Goal: Task Accomplishment & Management: Use online tool/utility

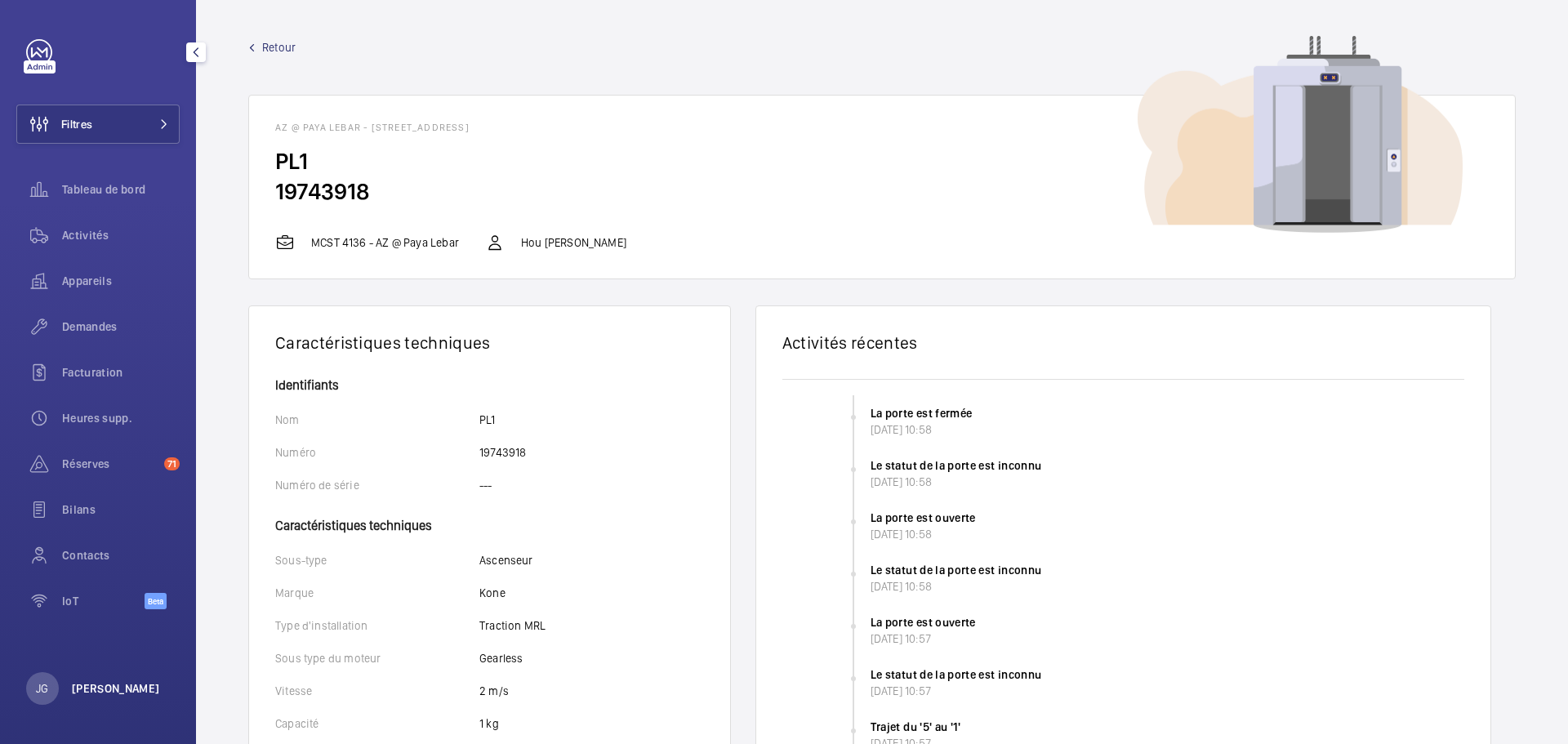
click at [104, 682] on p "[PERSON_NAME]" at bounding box center [116, 688] width 88 height 17
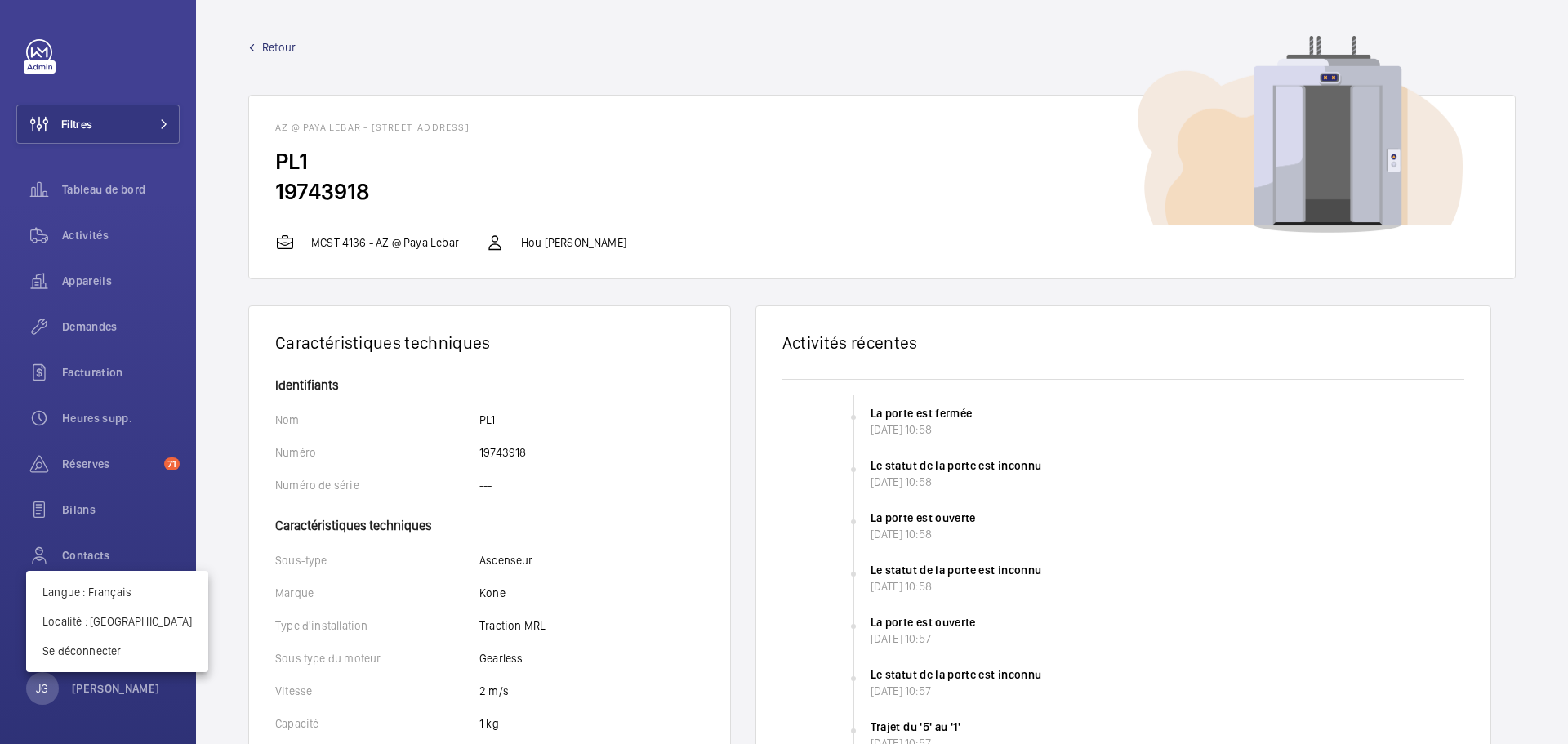
click at [131, 130] on div at bounding box center [784, 372] width 1568 height 744
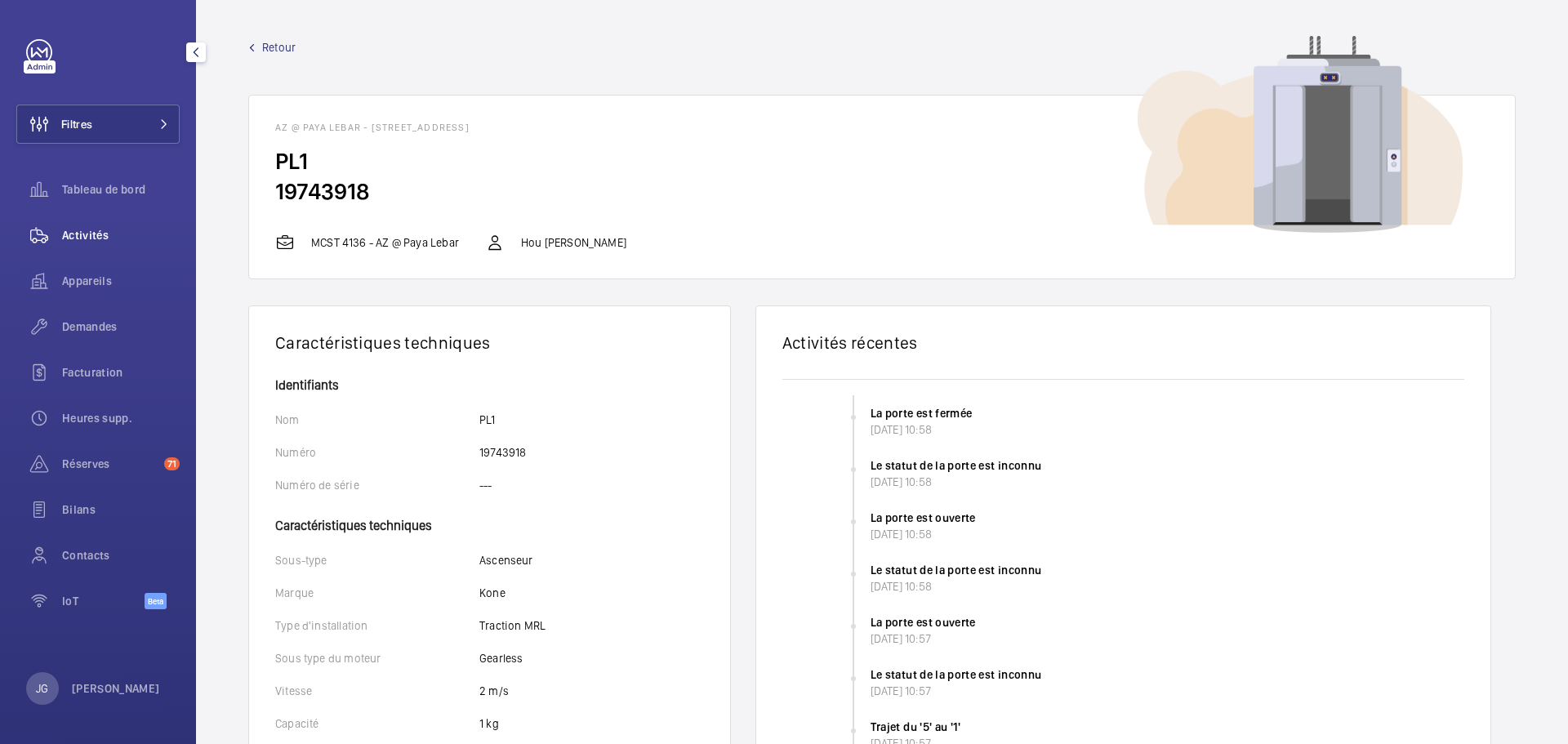
click at [118, 222] on div "Activités" at bounding box center [98, 235] width 163 height 39
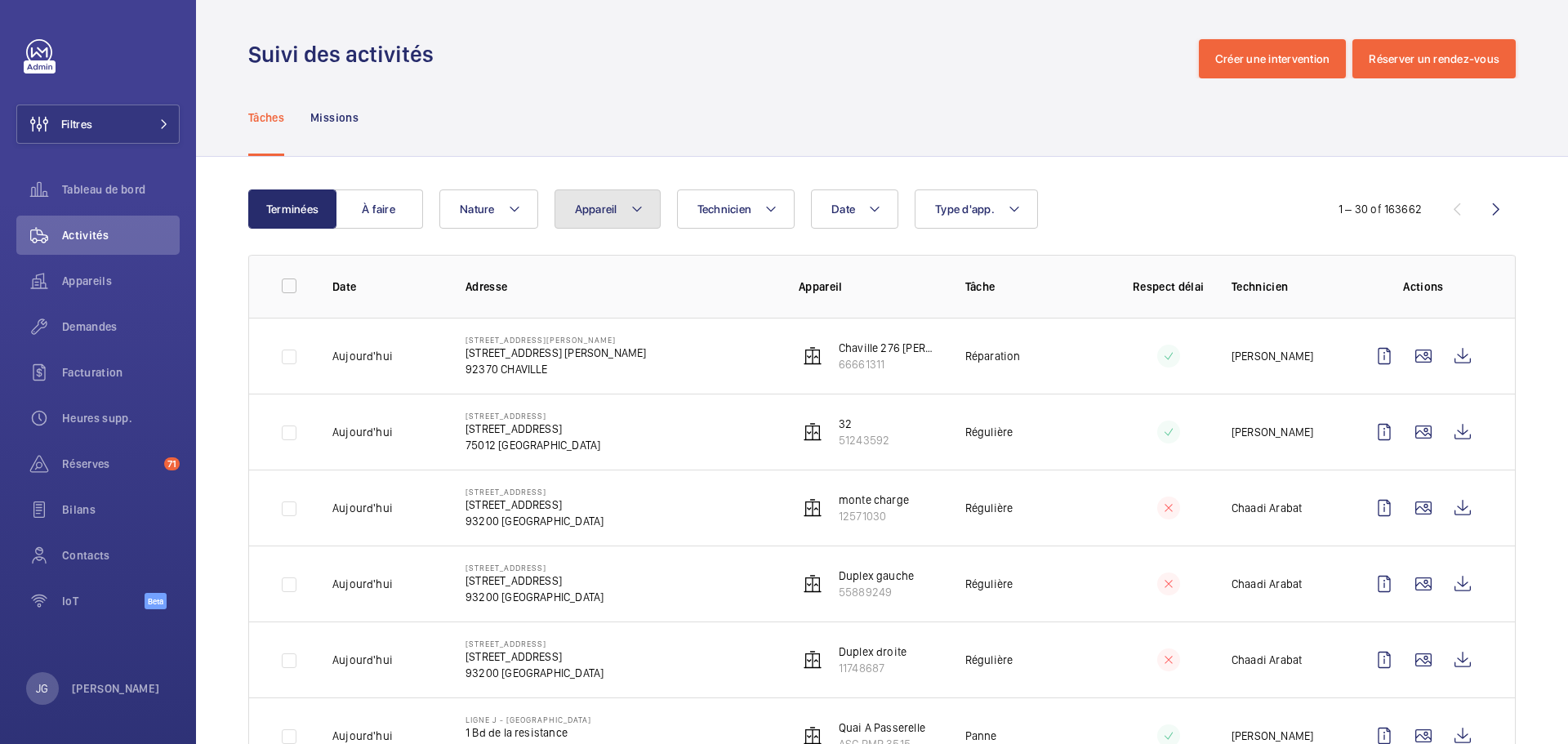
click at [593, 214] on span "Appareil" at bounding box center [596, 209] width 42 height 13
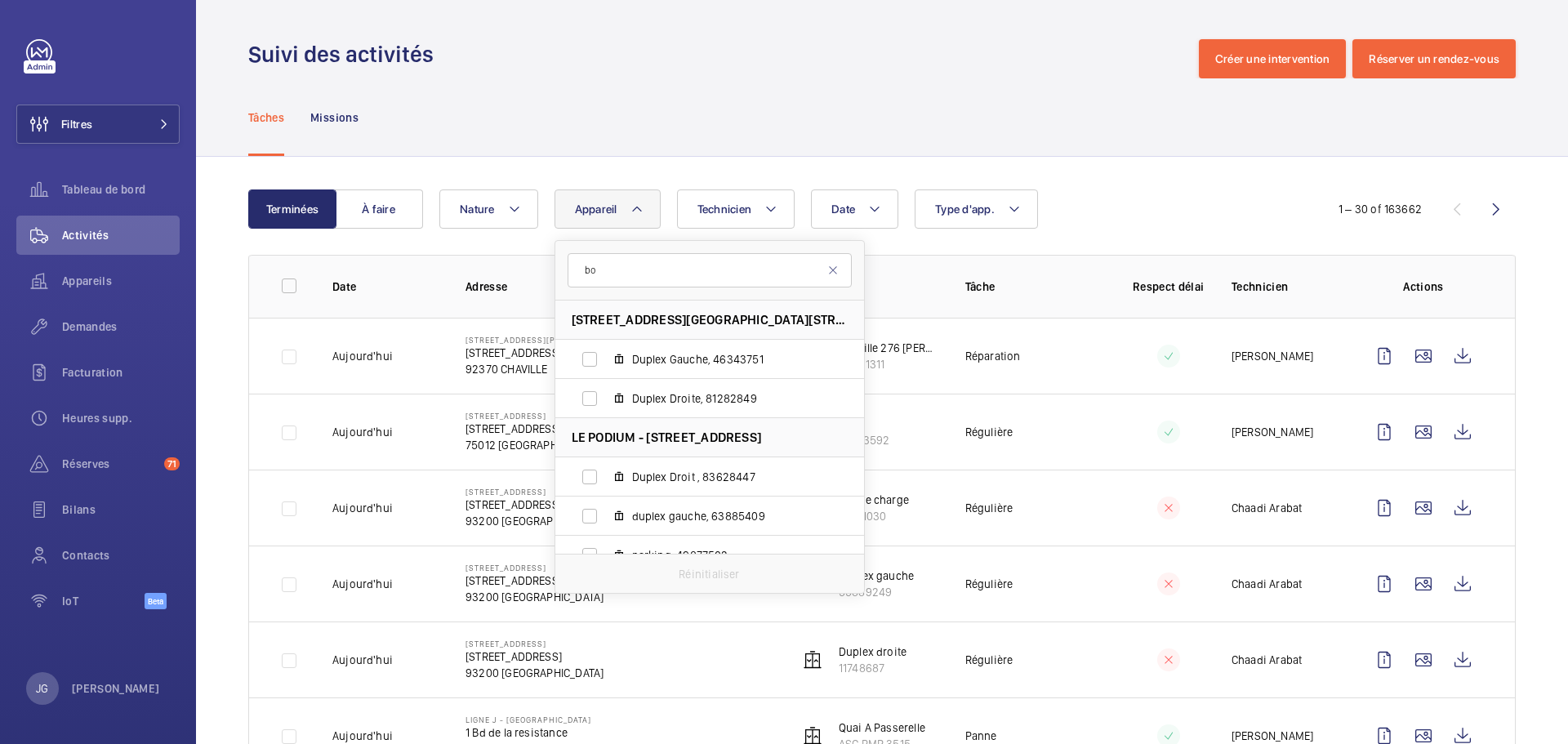
type input "b"
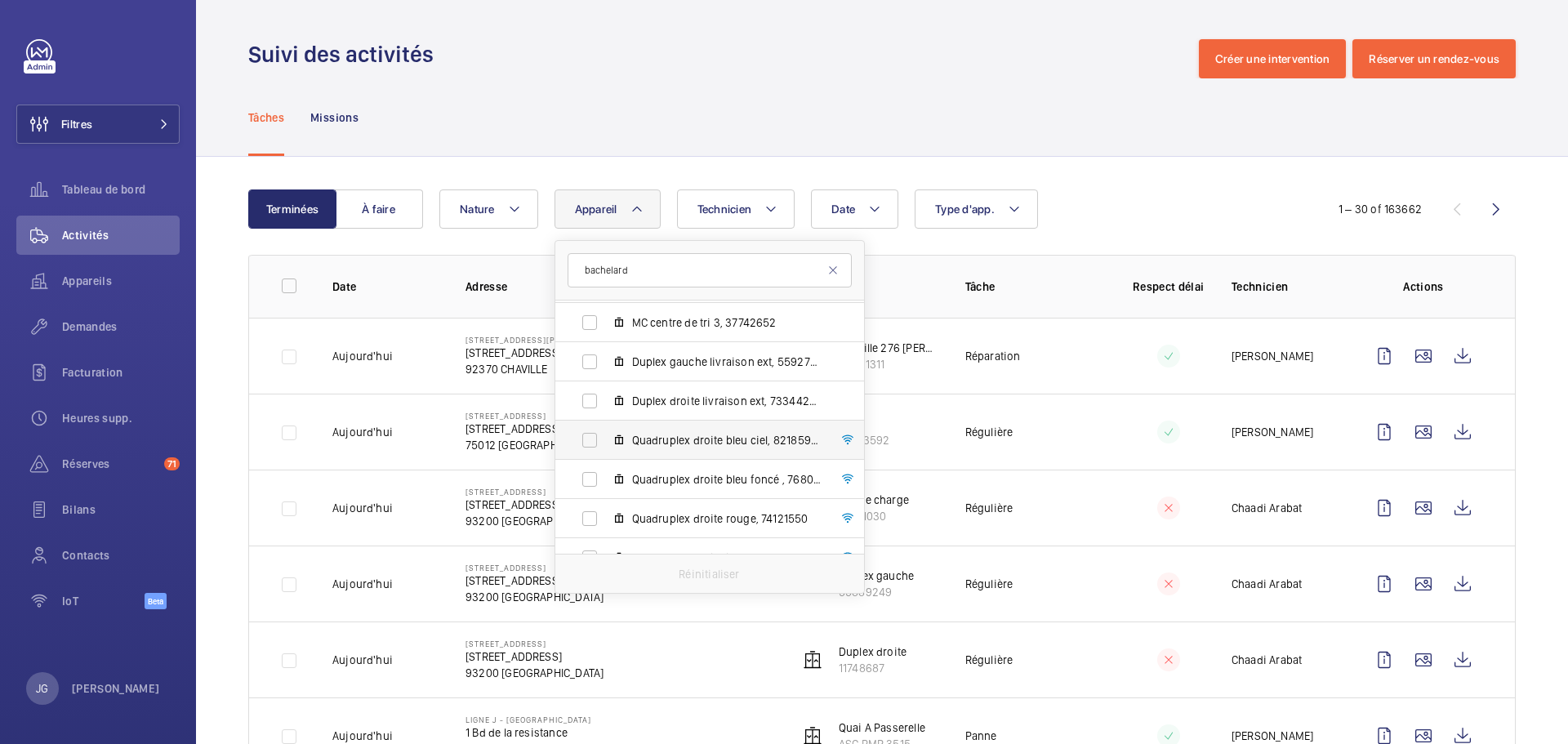
scroll to position [178, 0]
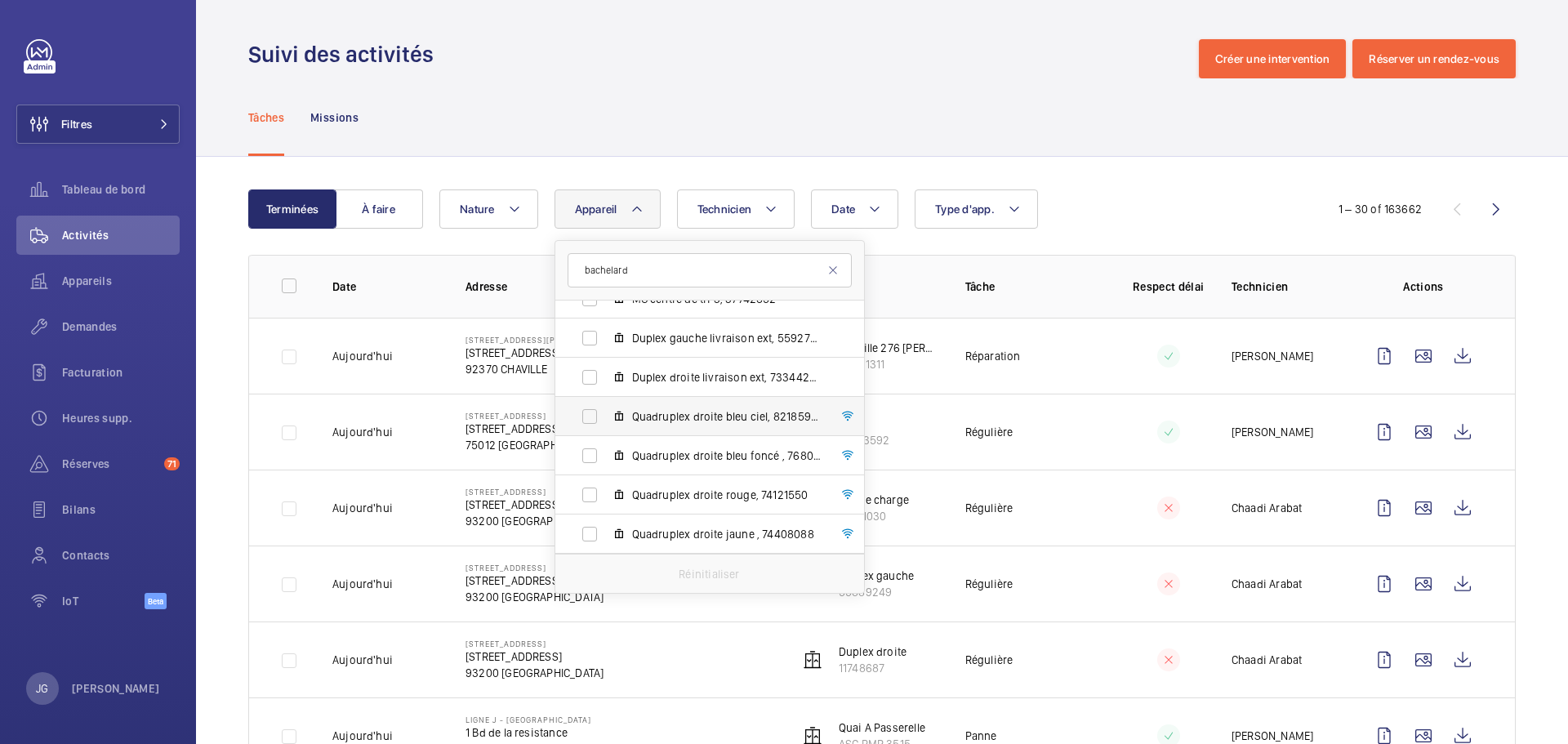
type input "bachelard"
click at [692, 421] on span "Quadruplex droite bleu ciel, 82185941" at bounding box center [727, 417] width 190 height 17
click at [606, 421] on input "Quadruplex droite bleu ciel, 82185941" at bounding box center [589, 416] width 32 height 32
checkbox input "true"
click at [588, 467] on label "Quadruplex droite bleu foncé , 76806699" at bounding box center [697, 455] width 283 height 39
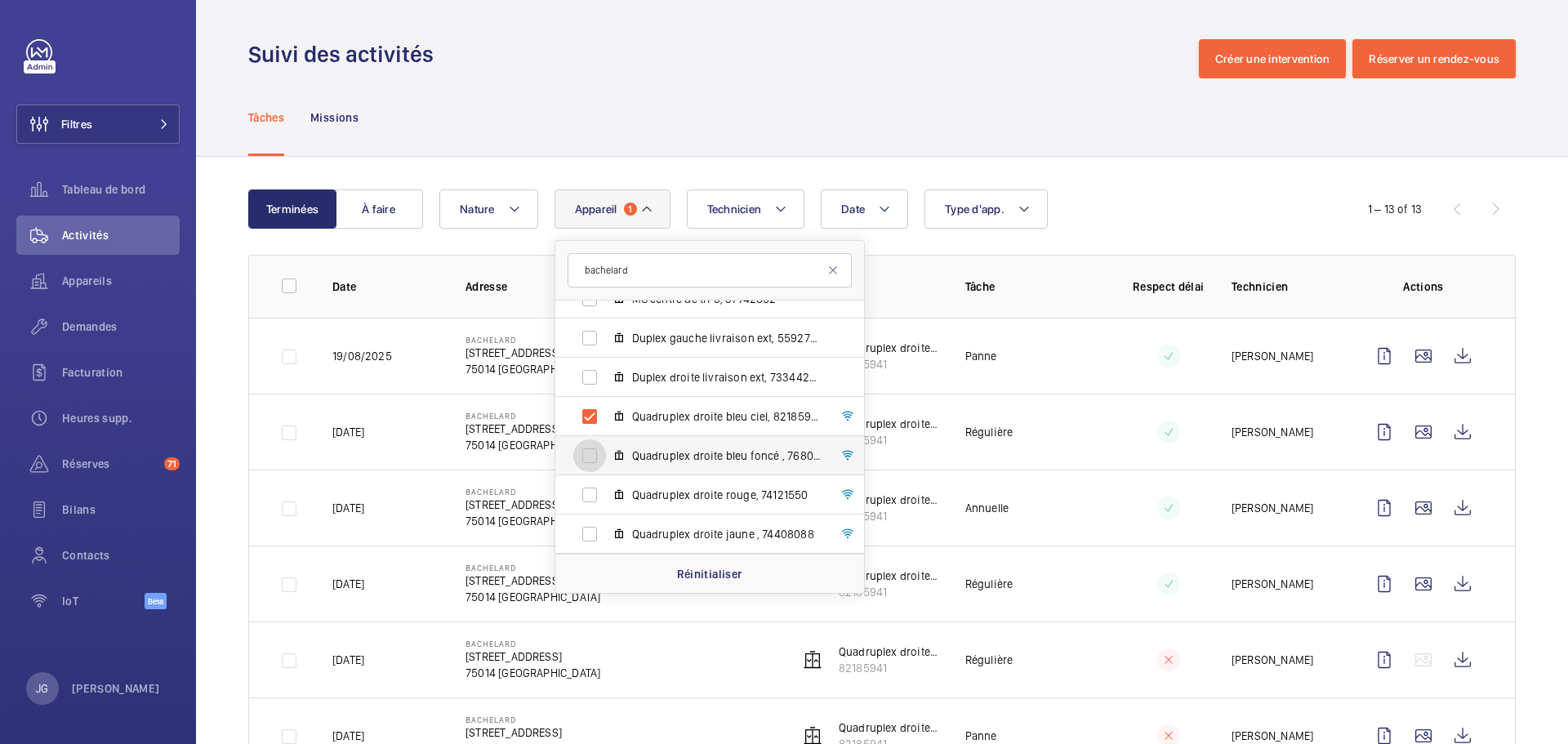
click at [588, 467] on input "Quadruplex droite bleu foncé , 76806699" at bounding box center [589, 455] width 32 height 32
checkbox input "true"
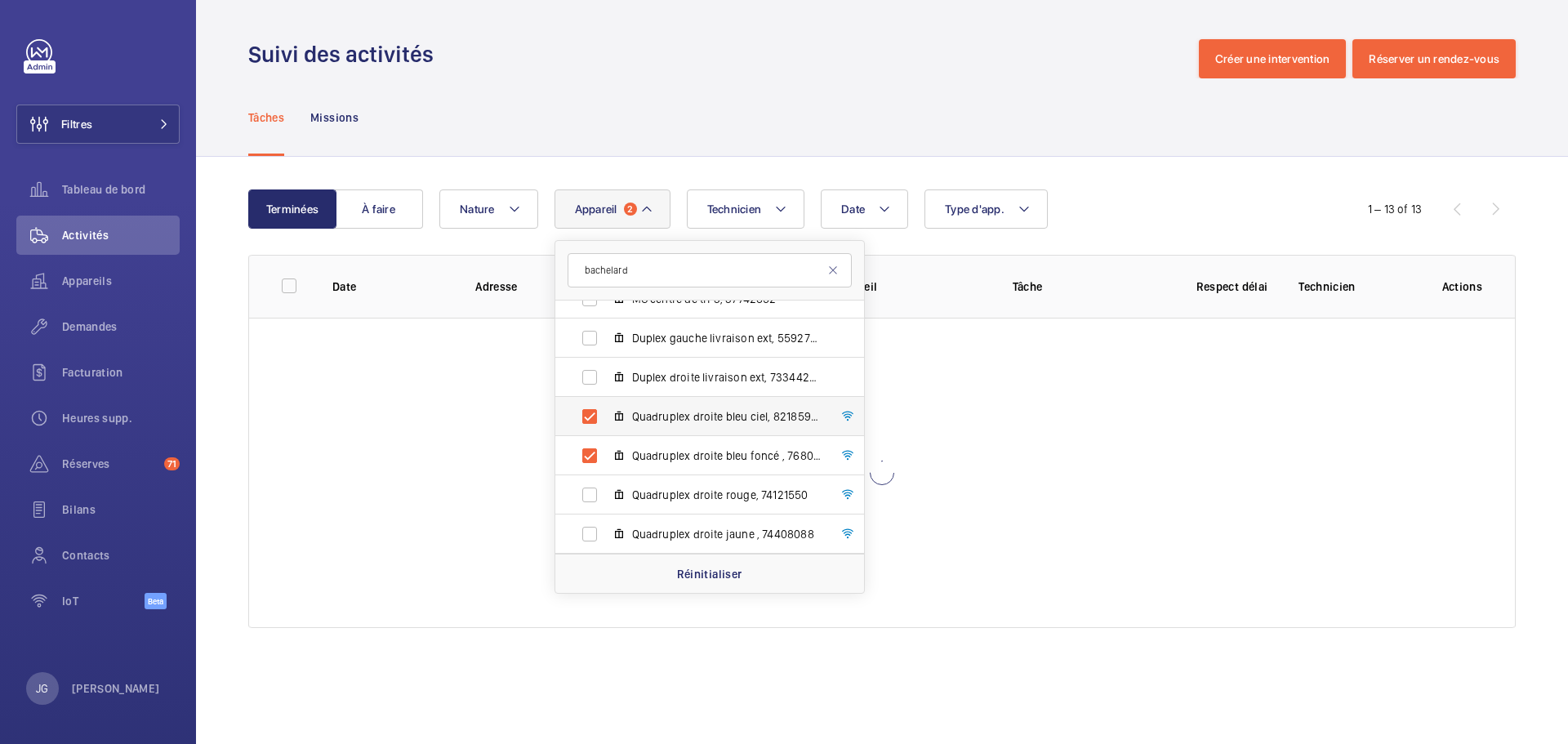
click at [590, 415] on label "Quadruplex droite bleu ciel, 82185941" at bounding box center [697, 416] width 283 height 39
click at [590, 415] on input "Quadruplex droite bleu ciel, 82185941" at bounding box center [589, 416] width 32 height 32
checkbox input "false"
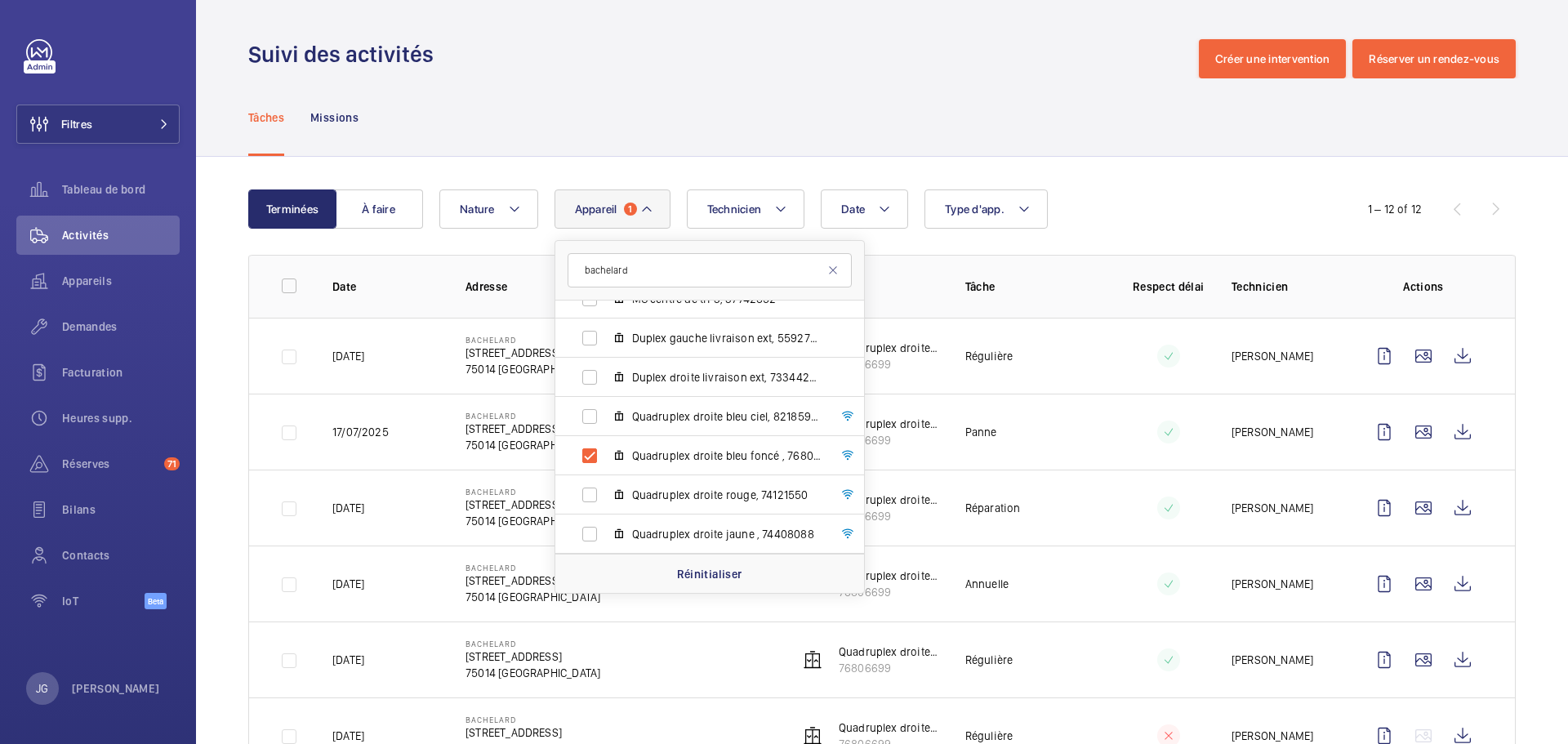
click at [1170, 199] on div "Date Technicien Appareil 1 bachelard Bachelard - [STREET_ADDRESS][GEOGRAPHIC_DA…" at bounding box center [880, 209] width 881 height 39
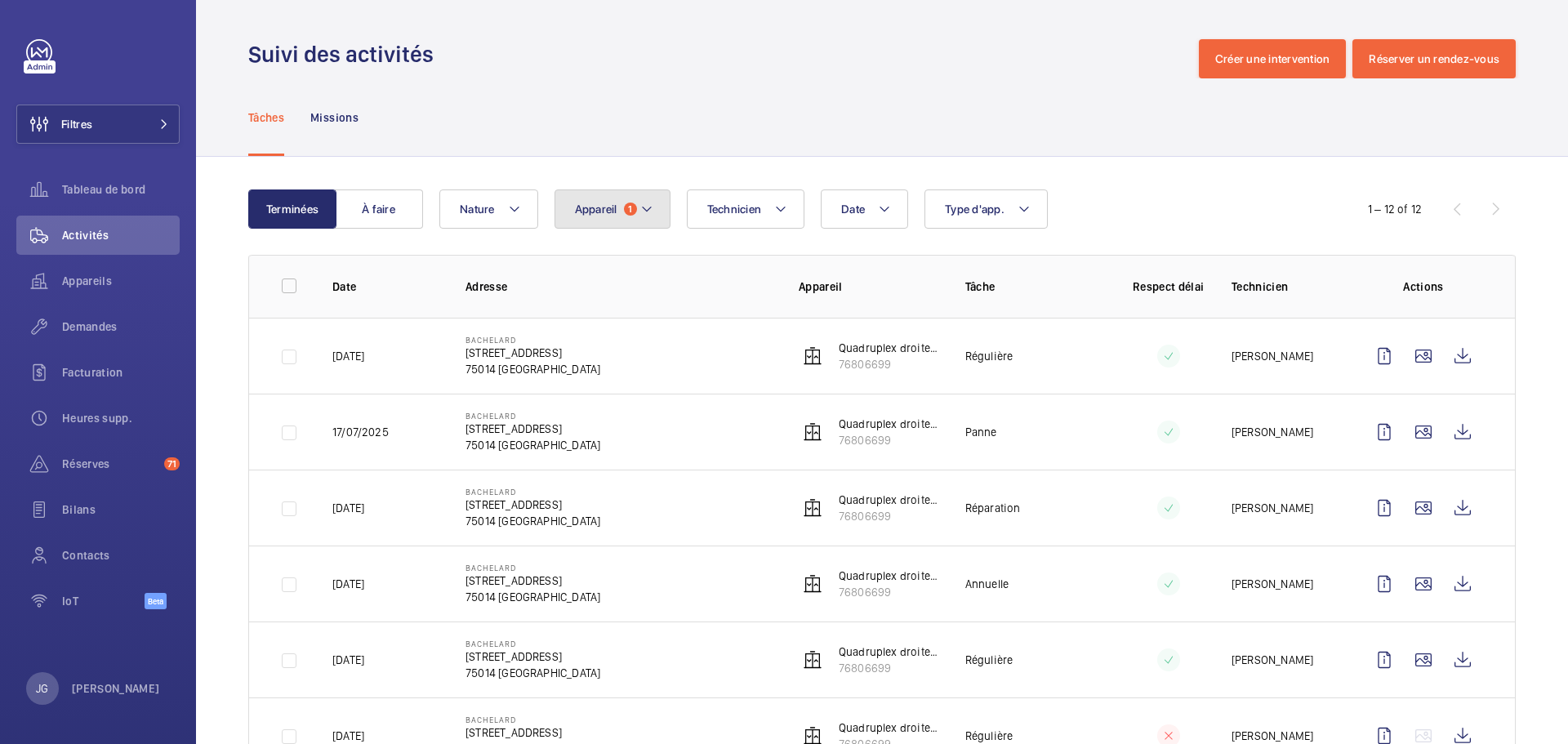
click at [628, 206] on span "1" at bounding box center [631, 209] width 13 height 13
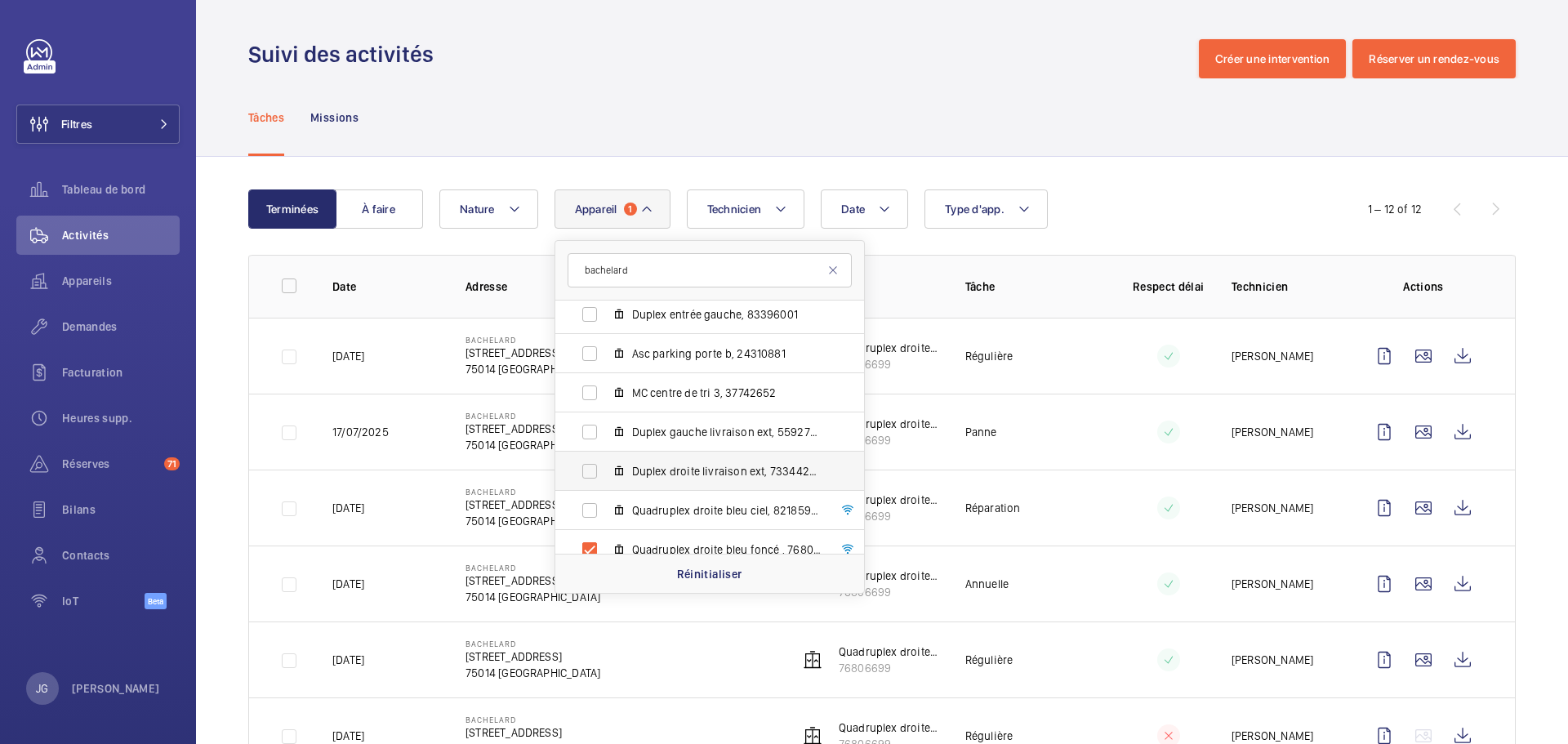
scroll to position [178, 0]
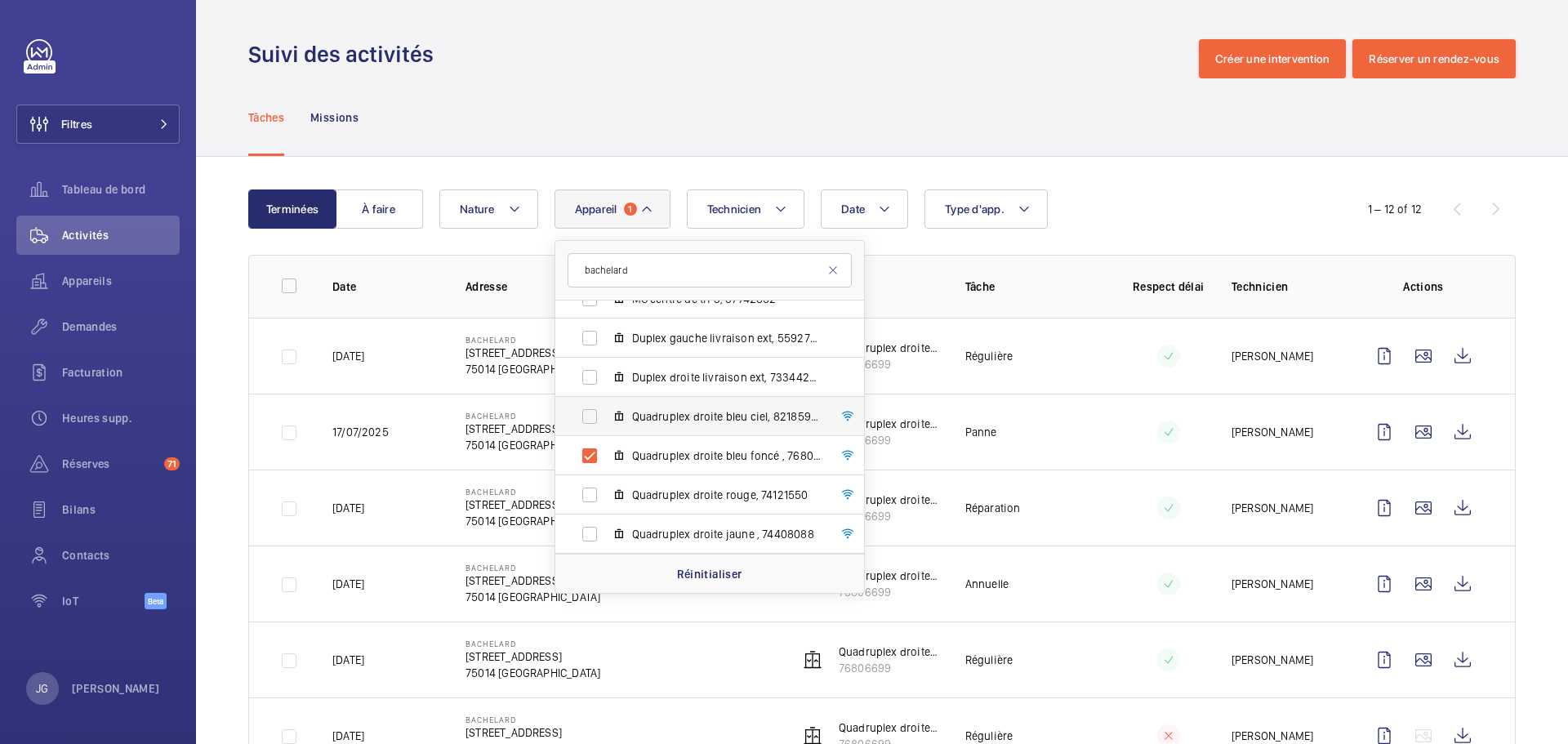
type input "bachelard"
click at [648, 419] on span "Quadruplex droite bleu ciel, 82185941" at bounding box center [727, 417] width 190 height 17
click at [606, 419] on input "Quadruplex droite bleu ciel, 82185941" at bounding box center [589, 416] width 32 height 32
checkbox input "true"
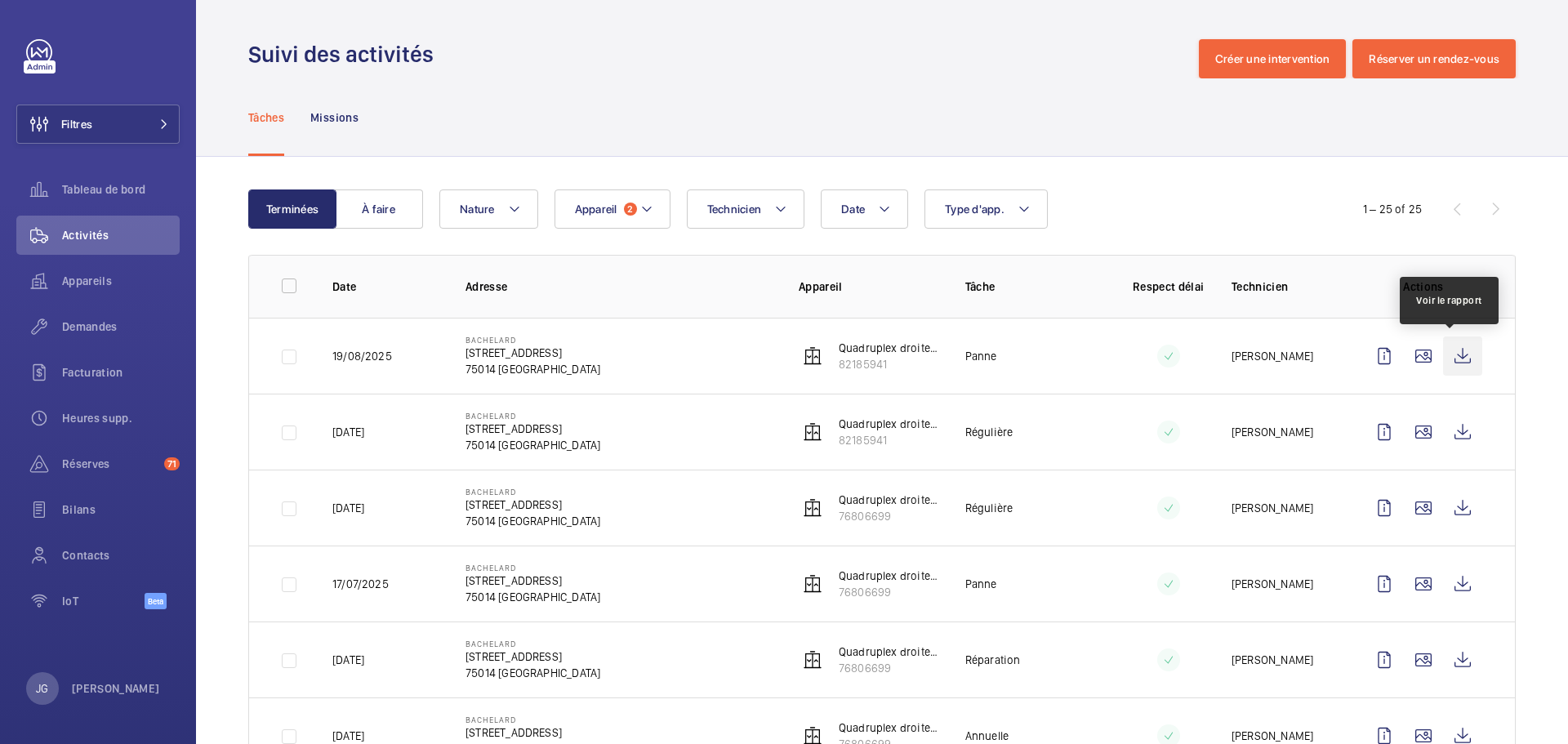
click at [1455, 364] on wm-front-icon-button at bounding box center [1462, 355] width 39 height 39
click at [598, 211] on span "Appareil" at bounding box center [596, 209] width 42 height 13
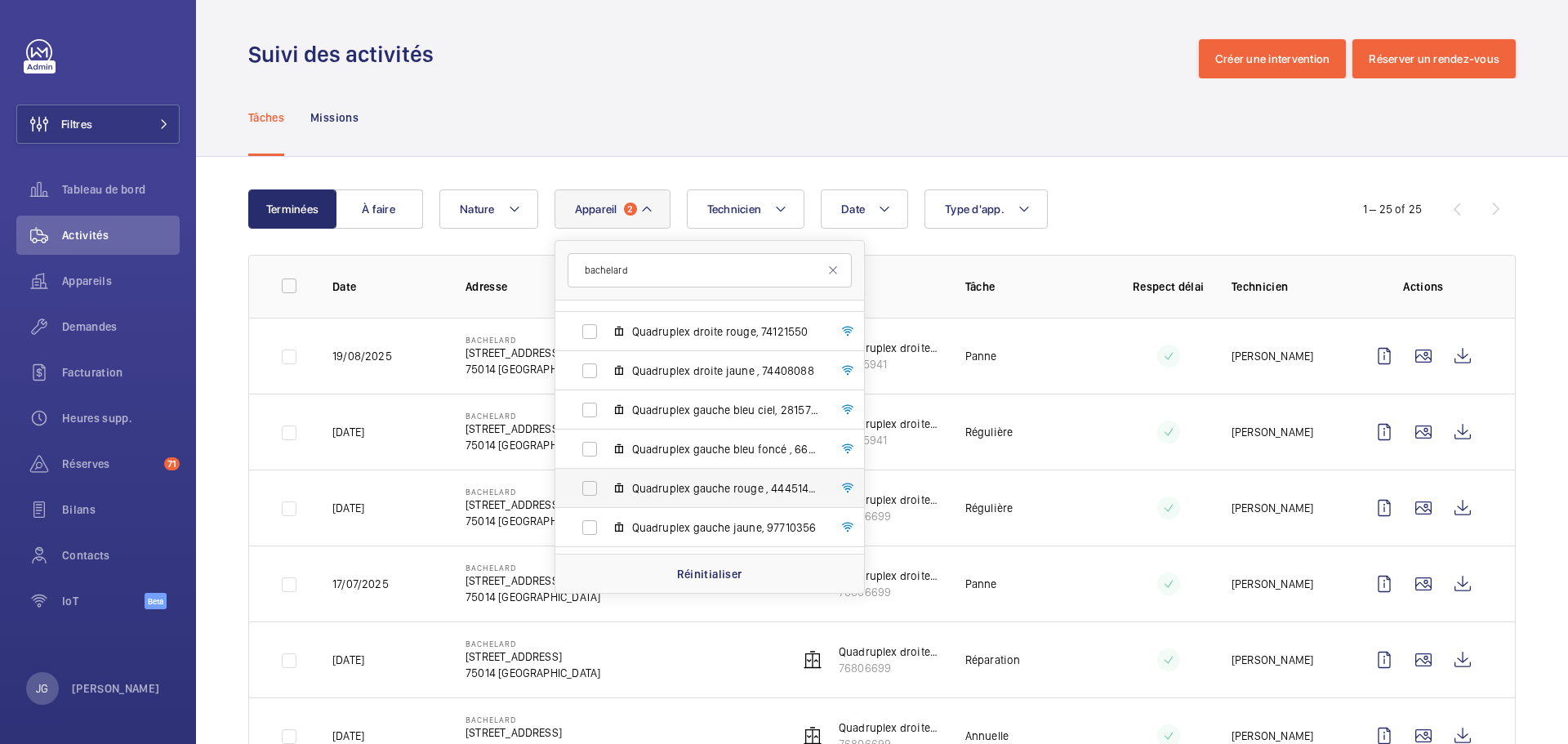
scroll to position [423, 0]
type input "bachelard"
click at [586, 329] on label "Quadruplex gauche bleu ciel, 28157912" at bounding box center [697, 328] width 283 height 39
click at [586, 329] on input "Quadruplex gauche bleu ciel, 28157912" at bounding box center [589, 328] width 32 height 32
checkbox input "true"
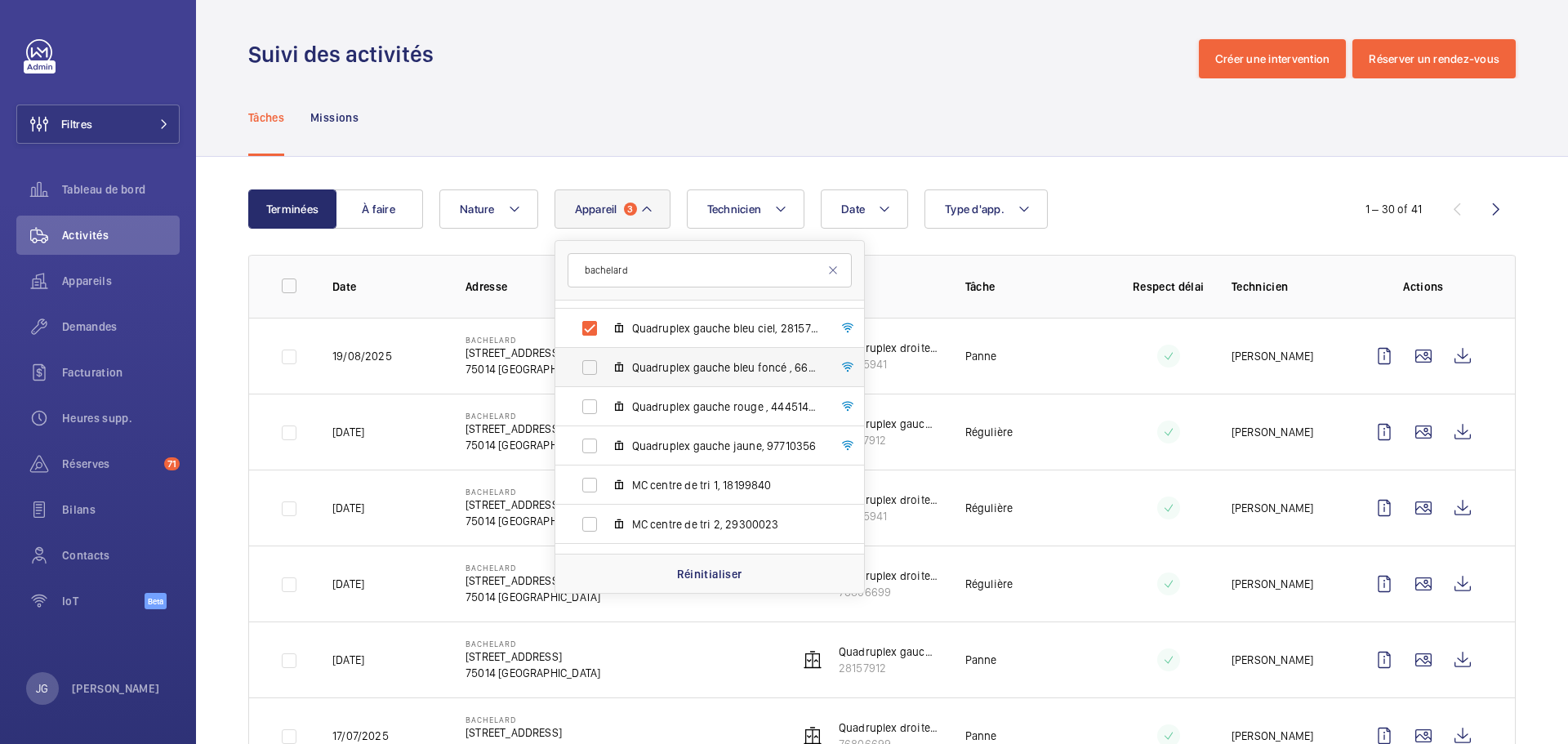
click at [586, 370] on label "Quadruplex gauche bleu foncé , 66853601" at bounding box center [697, 367] width 283 height 39
click at [586, 370] on input "Quadruplex gauche bleu foncé , 66853601" at bounding box center [589, 367] width 32 height 32
checkbox input "true"
click at [1456, 359] on wm-front-icon-button at bounding box center [1462, 355] width 39 height 39
click at [832, 274] on mat-icon at bounding box center [833, 270] width 13 height 13
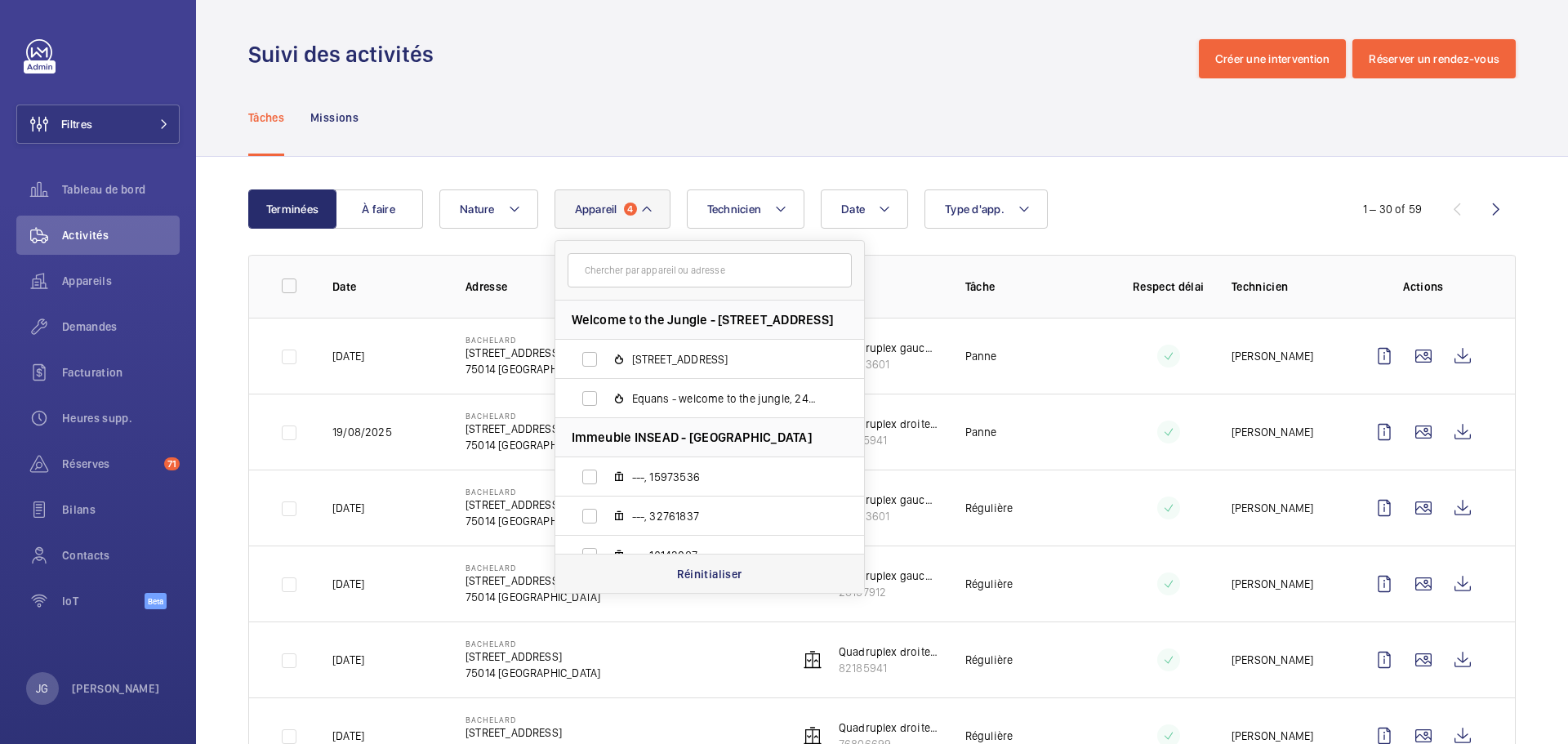
click at [714, 576] on p "Réinitialiser" at bounding box center [710, 574] width 66 height 17
click at [619, 264] on input "text" at bounding box center [710, 270] width 285 height 34
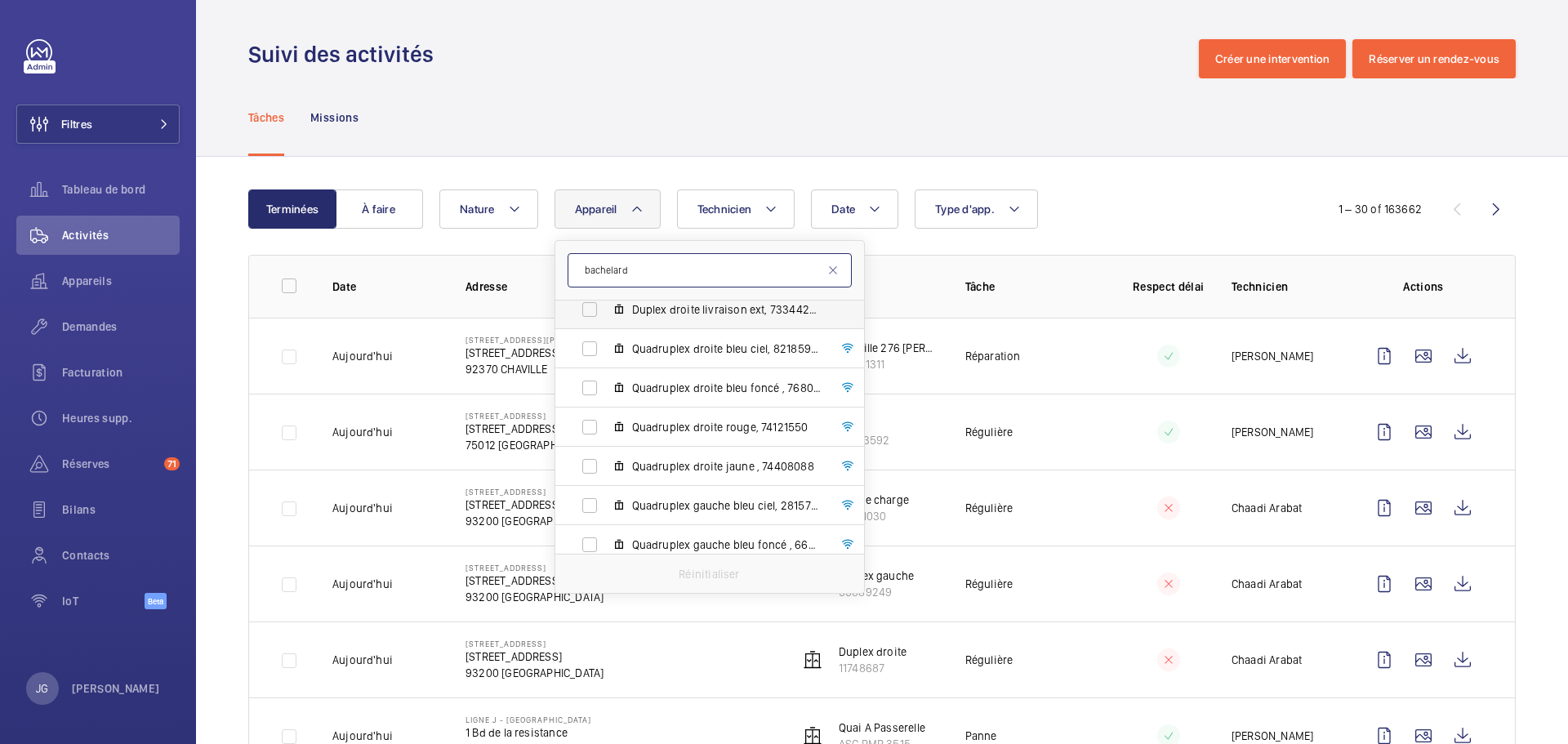
scroll to position [246, 0]
type input "bachelard"
click at [714, 498] on span "Quadruplex gauche bleu ciel, 28157912" at bounding box center [727, 505] width 190 height 17
click at [606, 498] on input "Quadruplex gauche bleu ciel, 28157912" at bounding box center [589, 504] width 32 height 32
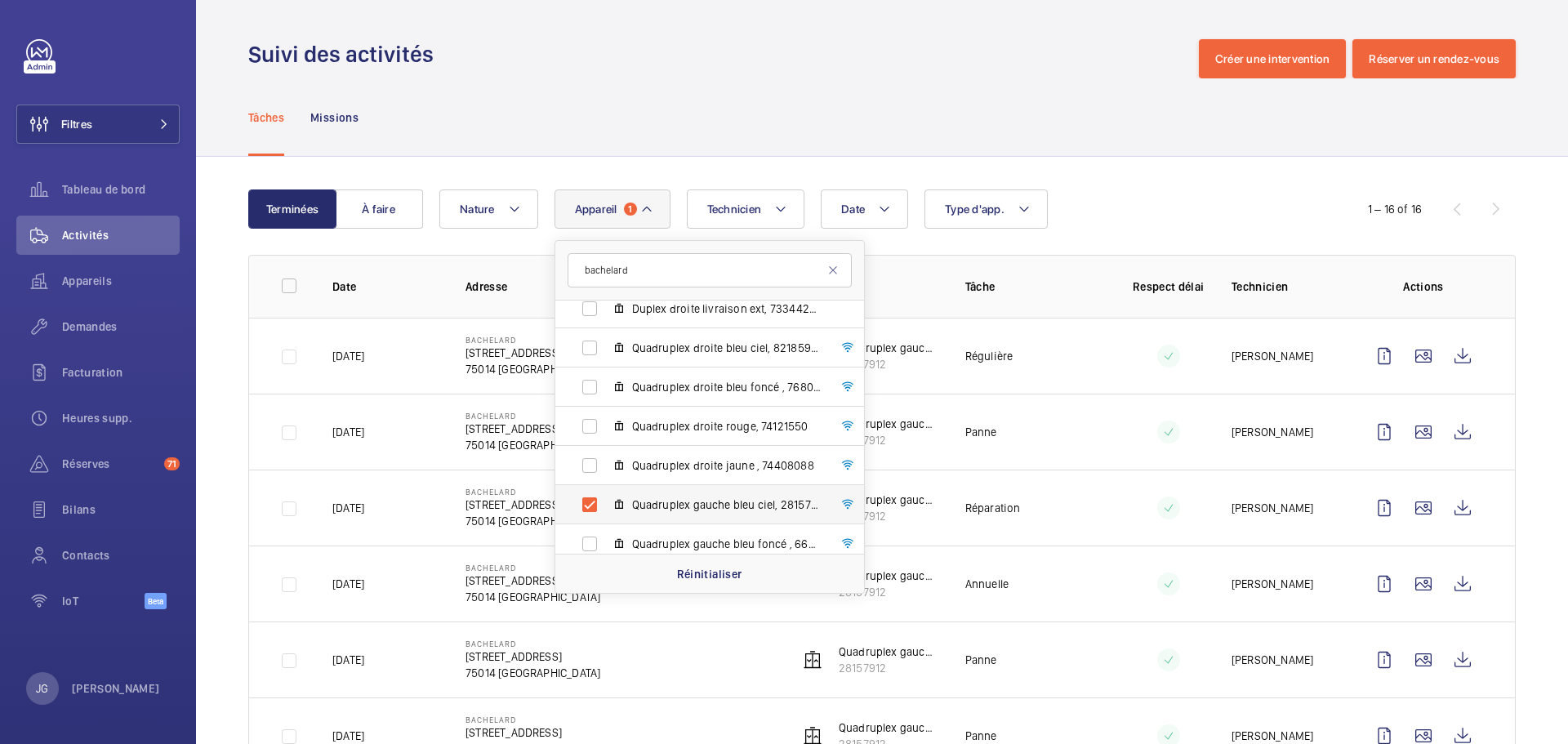
click at [670, 503] on span "Quadruplex gauche bleu ciel, 28157912" at bounding box center [727, 505] width 190 height 17
click at [606, 503] on input "Quadruplex gauche bleu ciel, 28157912" at bounding box center [589, 504] width 32 height 32
checkbox input "false"
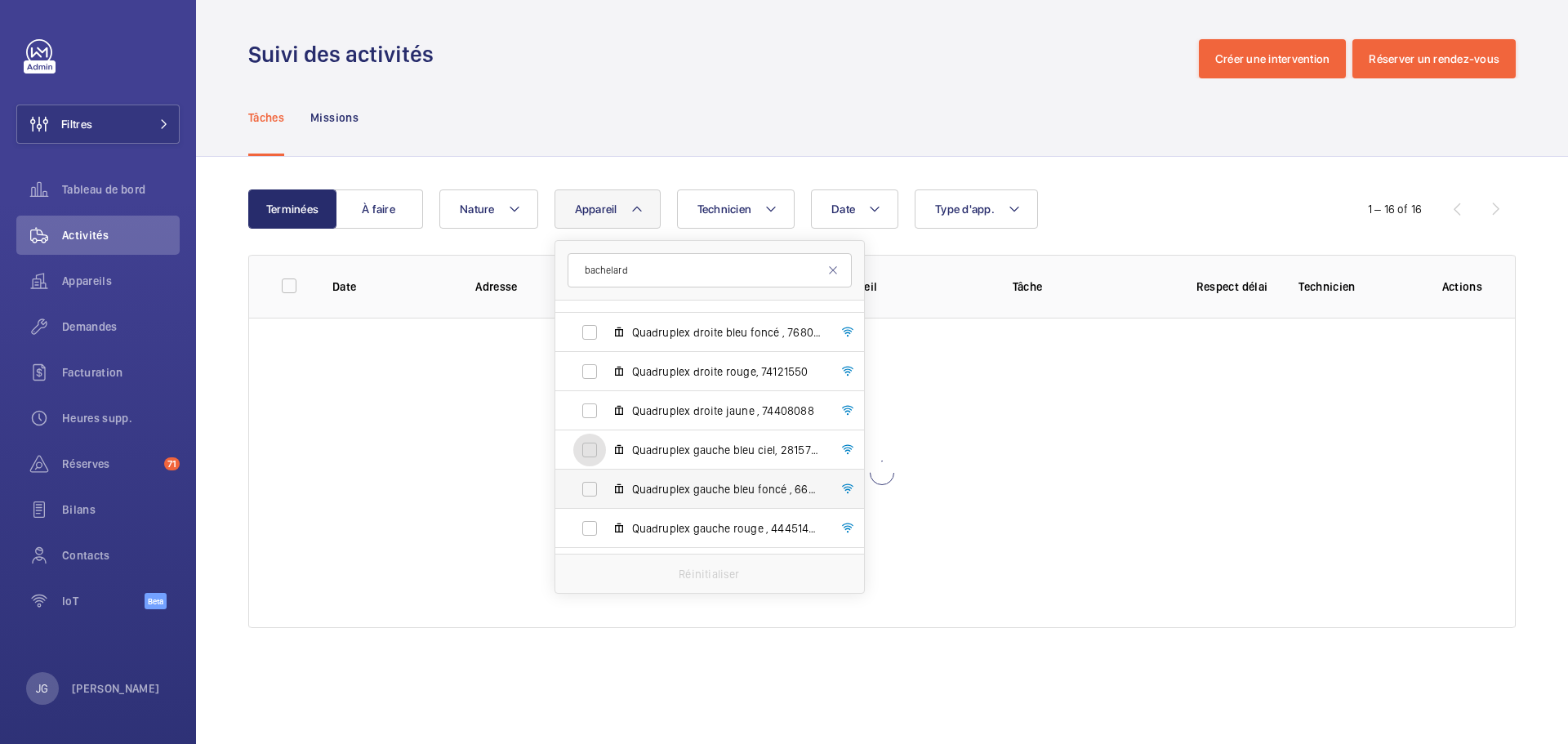
scroll to position [328, 0]
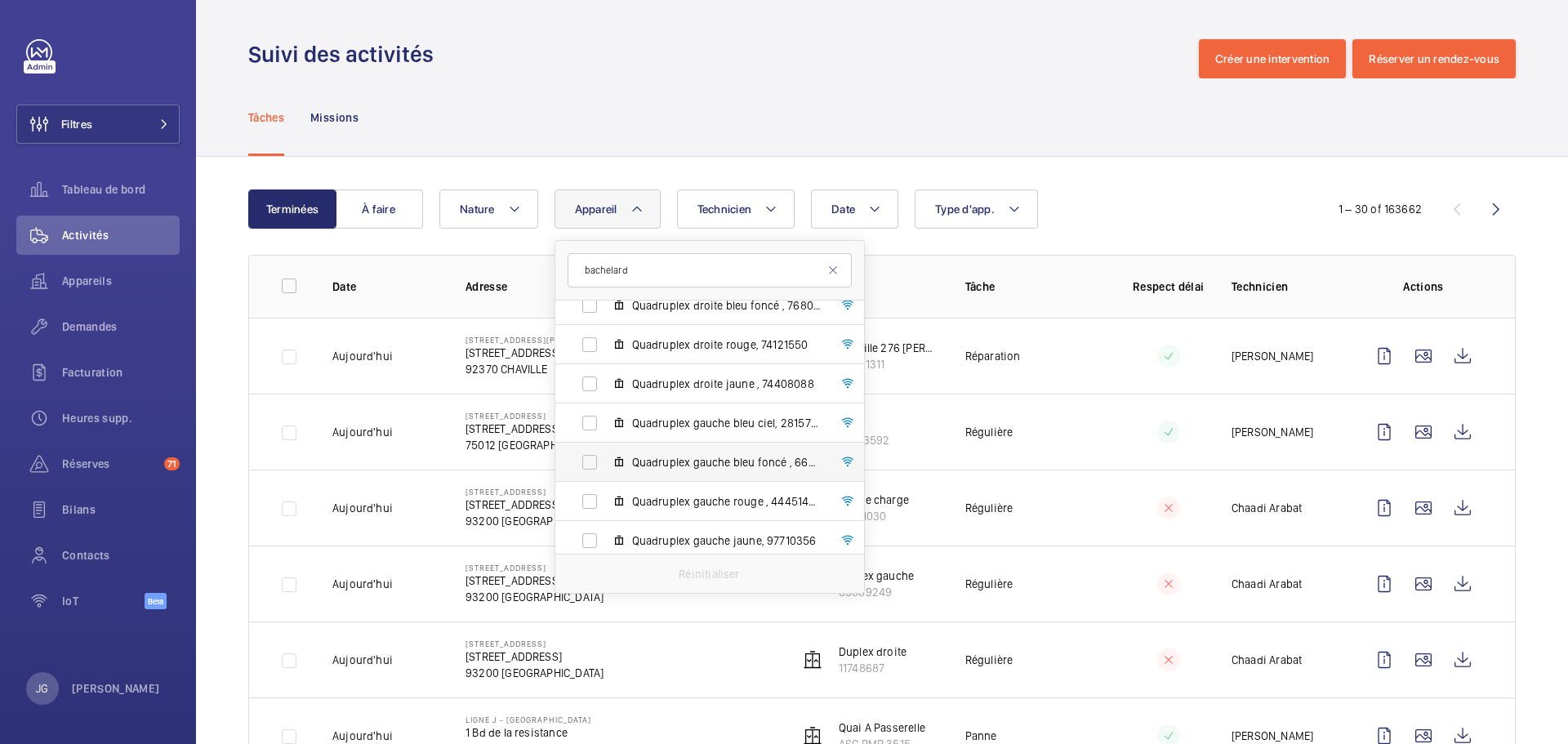
click at [672, 468] on span "Quadruplex gauche bleu foncé , 66853601" at bounding box center [727, 463] width 190 height 17
click at [606, 468] on input "Quadruplex gauche bleu foncé , 66853601" at bounding box center [589, 462] width 32 height 32
checkbox input "true"
click at [650, 270] on input "bachelard" at bounding box center [710, 270] width 285 height 34
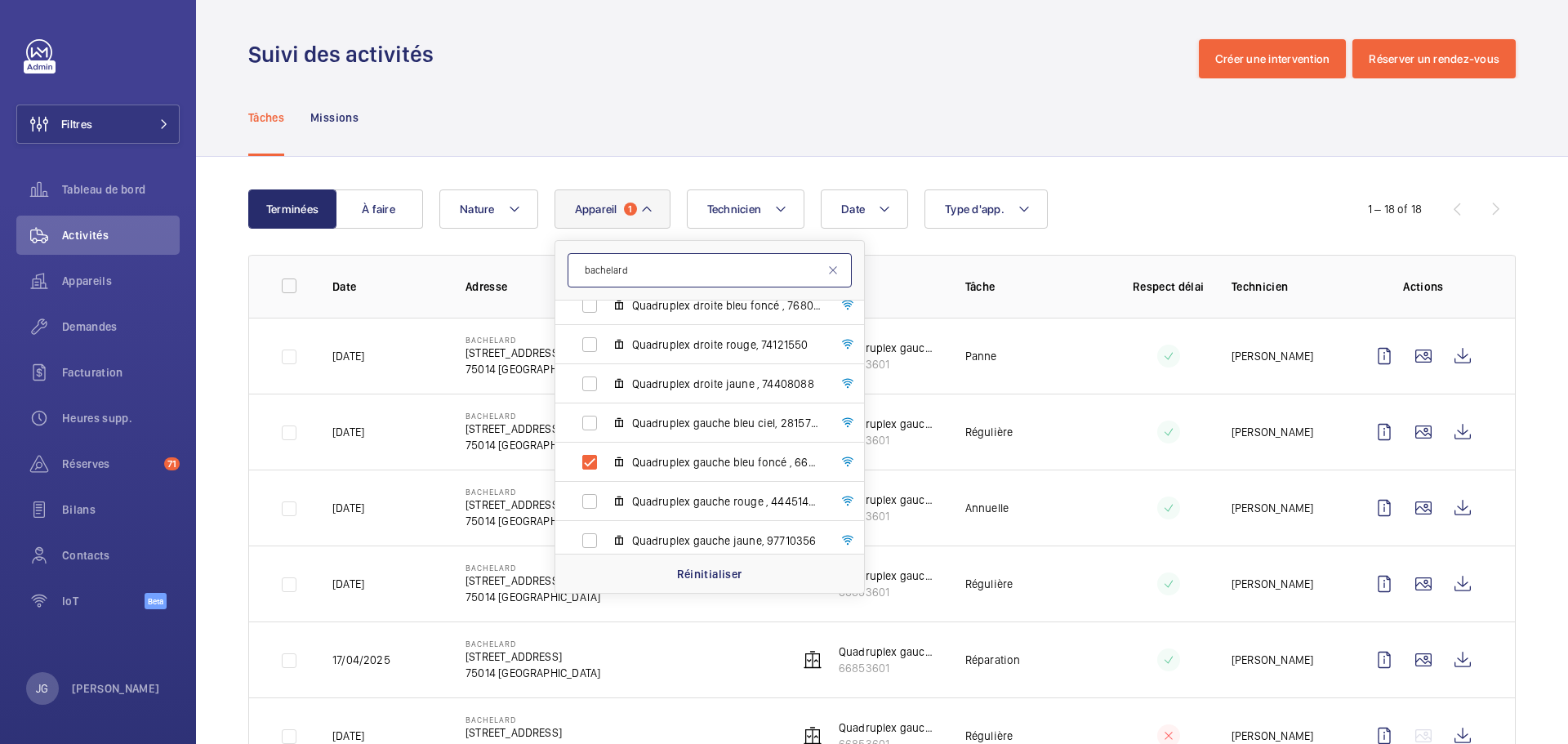
click at [650, 270] on input "bachelard" at bounding box center [710, 270] width 285 height 34
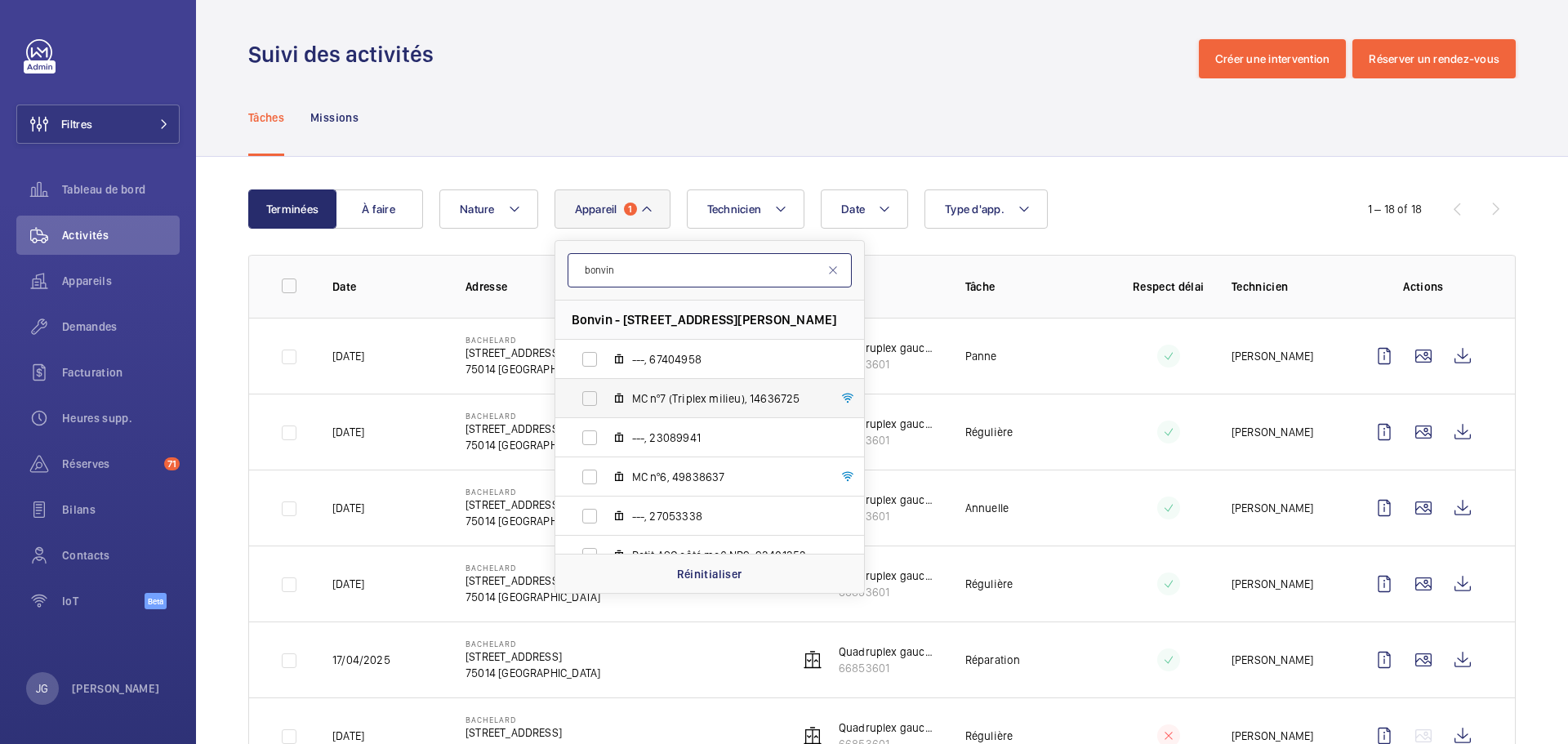
type input "bonvin"
click at [634, 391] on span "MC nº7 (Triplex milieu), 14636725" at bounding box center [727, 399] width 190 height 17
click at [606, 391] on input "MC nº7 (Triplex milieu), 14636725" at bounding box center [589, 398] width 32 height 32
checkbox input "true"
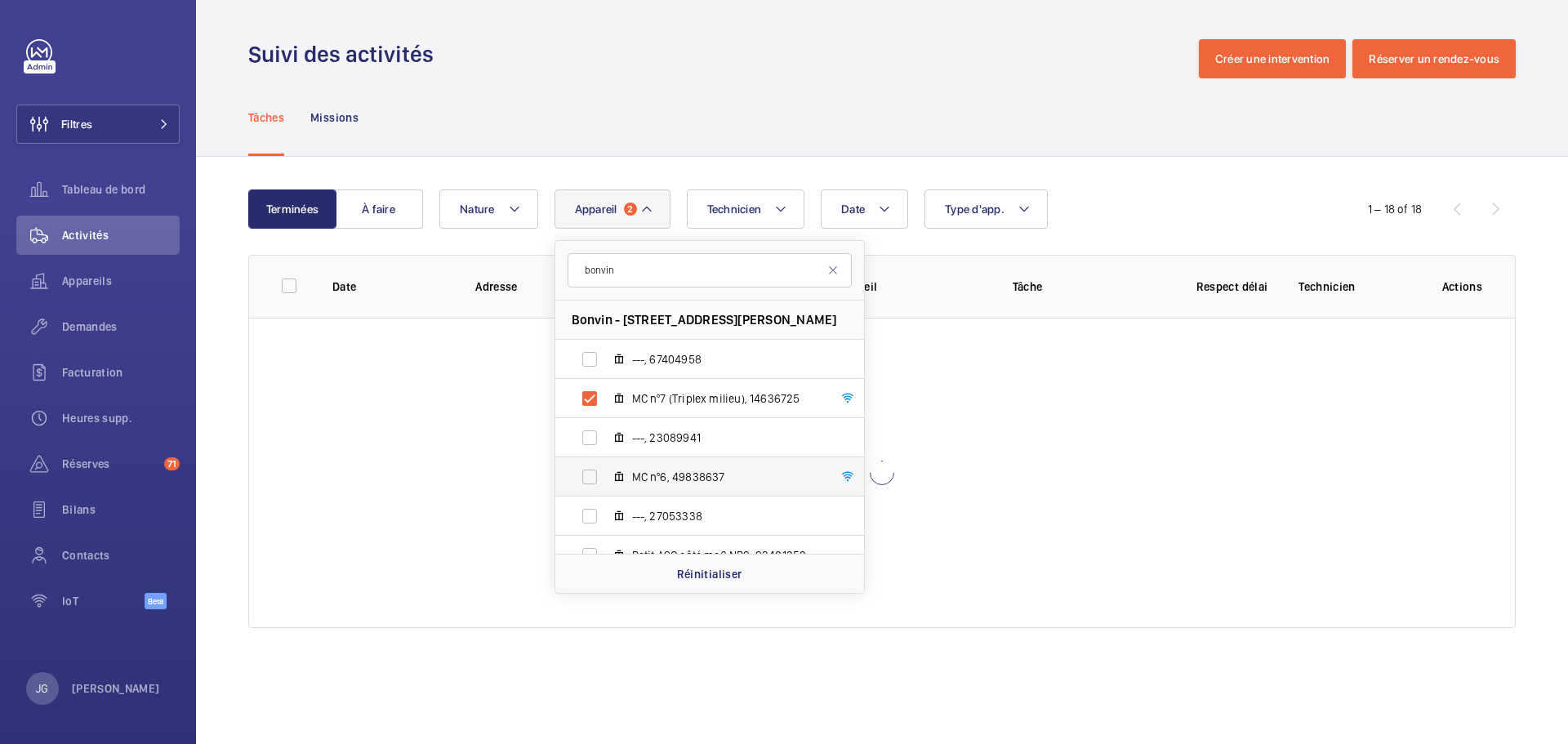
click at [643, 474] on span "MC nº6, 49838637" at bounding box center [727, 477] width 190 height 17
click at [606, 474] on input "MC nº6, 49838637" at bounding box center [589, 476] width 32 height 32
checkbox input "true"
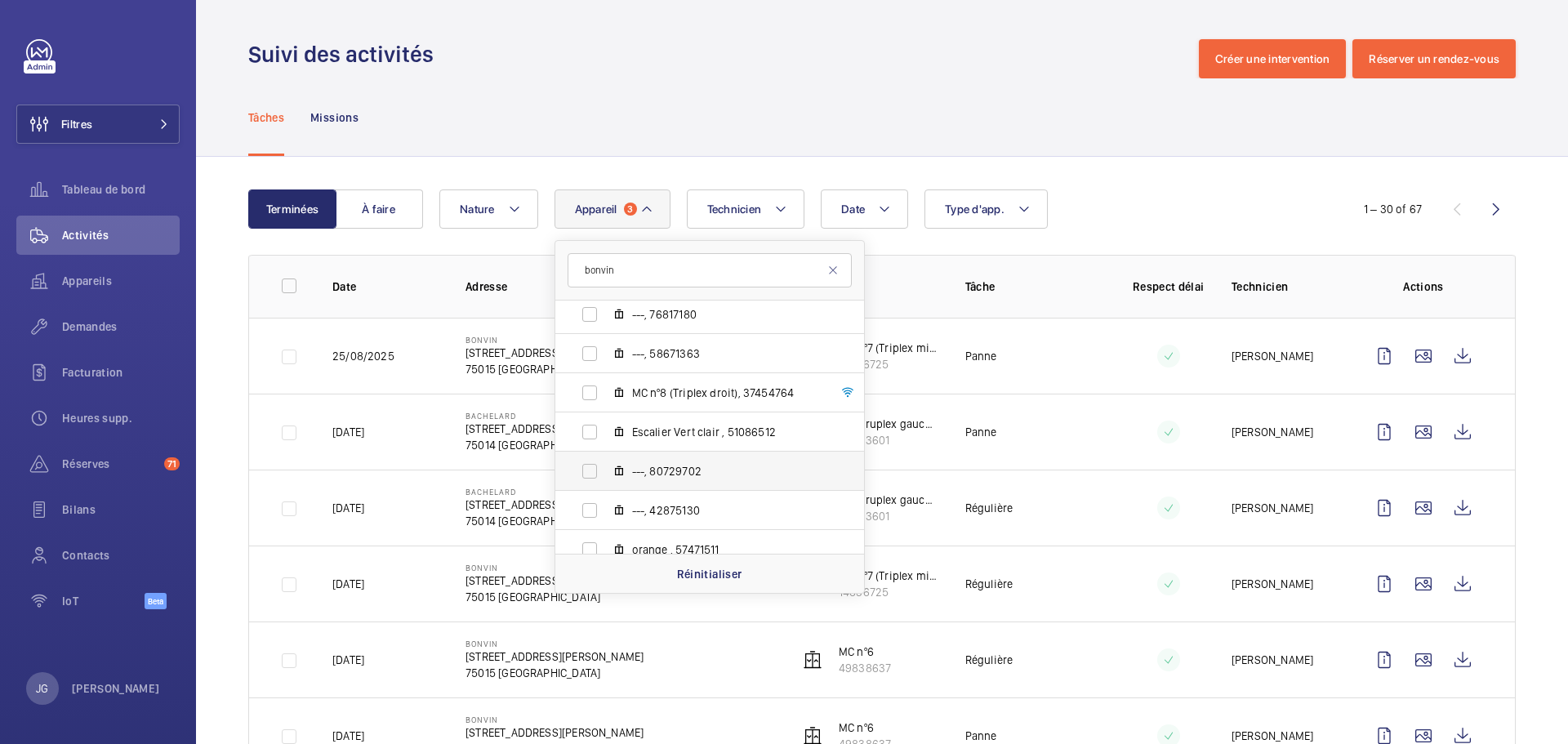
scroll to position [652, 0]
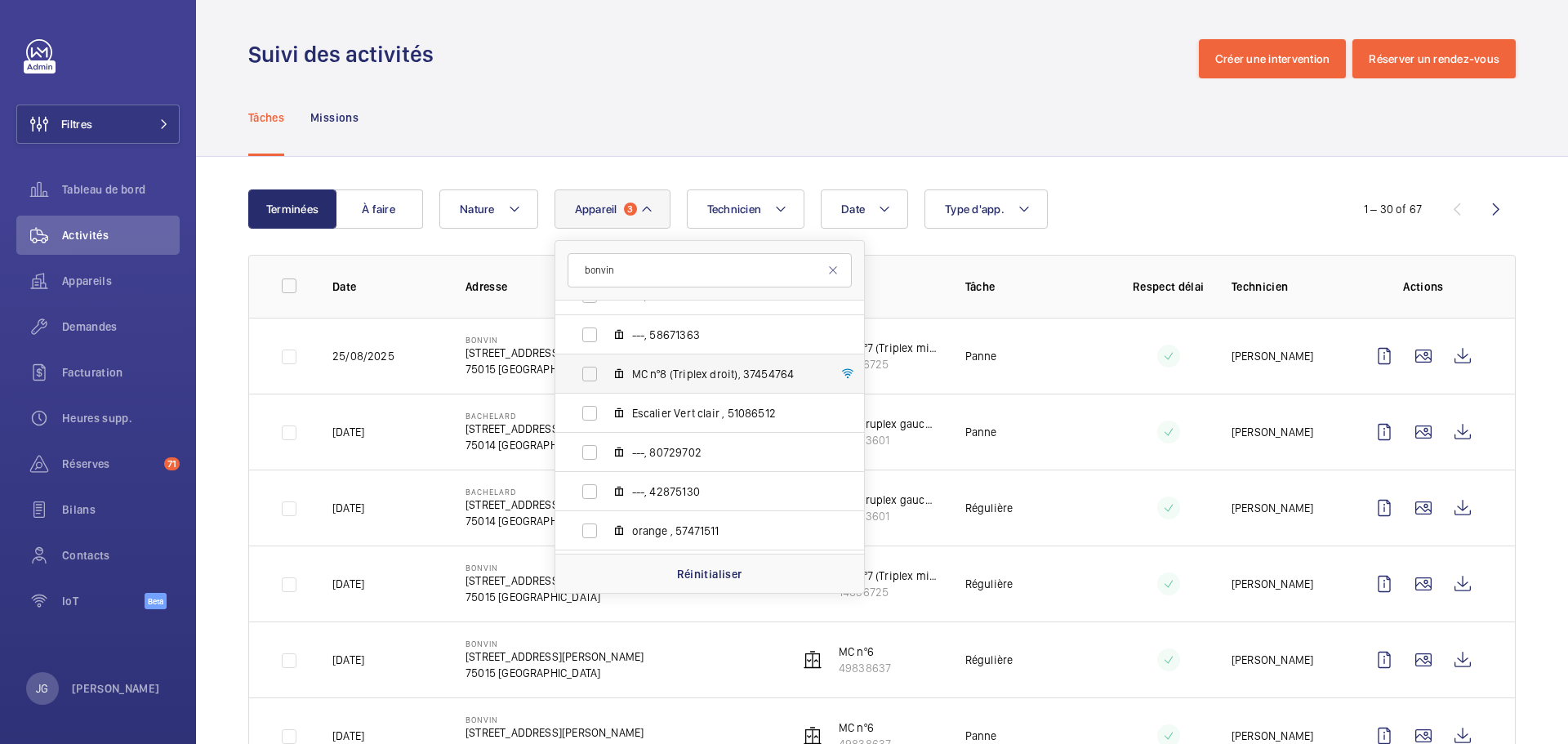
click at [640, 367] on span "MC nº8 (Triplex droit), 37454764" at bounding box center [727, 374] width 190 height 17
click at [606, 367] on input "MC nº8 (Triplex droit), 37454764" at bounding box center [589, 374] width 32 height 32
checkbox input "true"
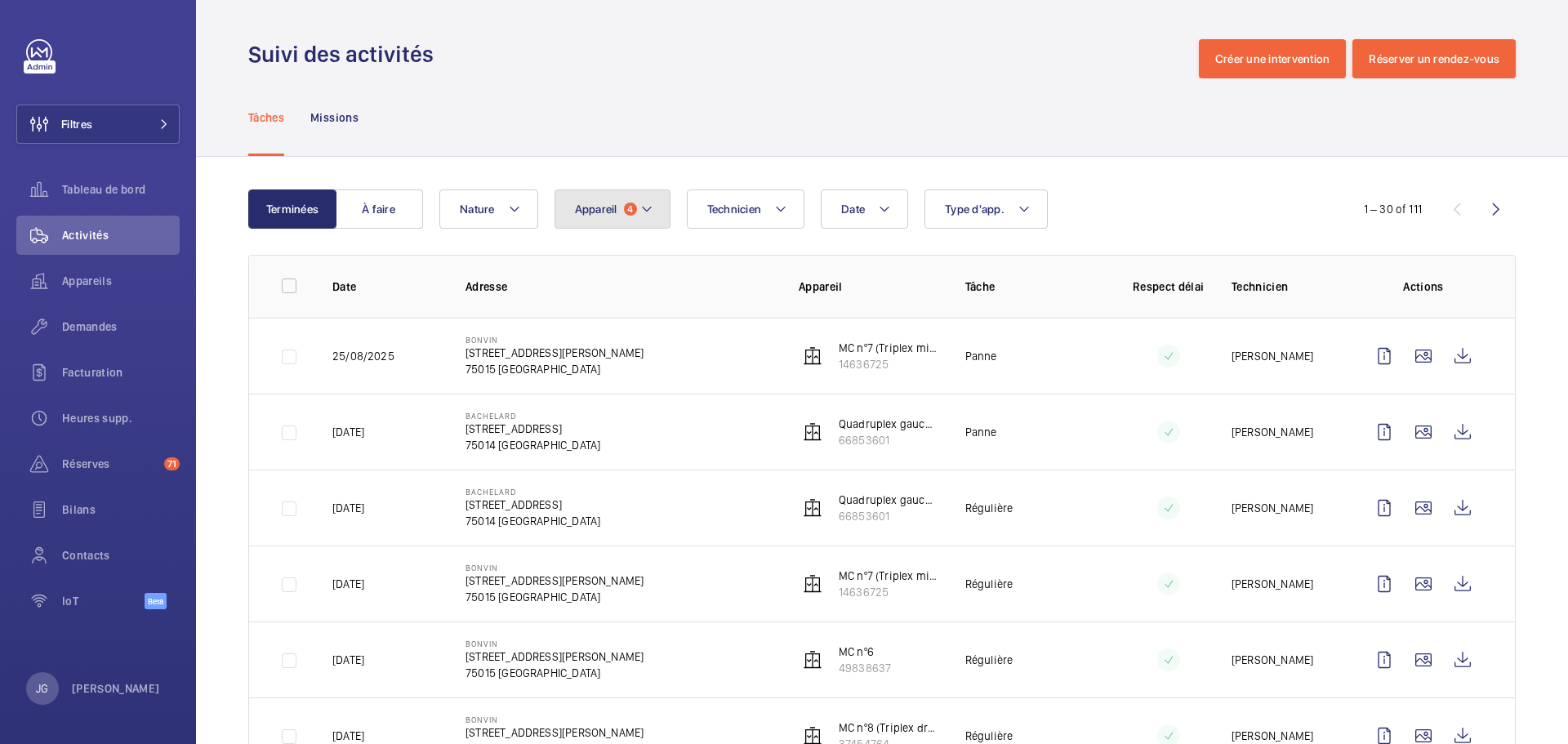
click at [646, 214] on mat-icon at bounding box center [647, 209] width 13 height 20
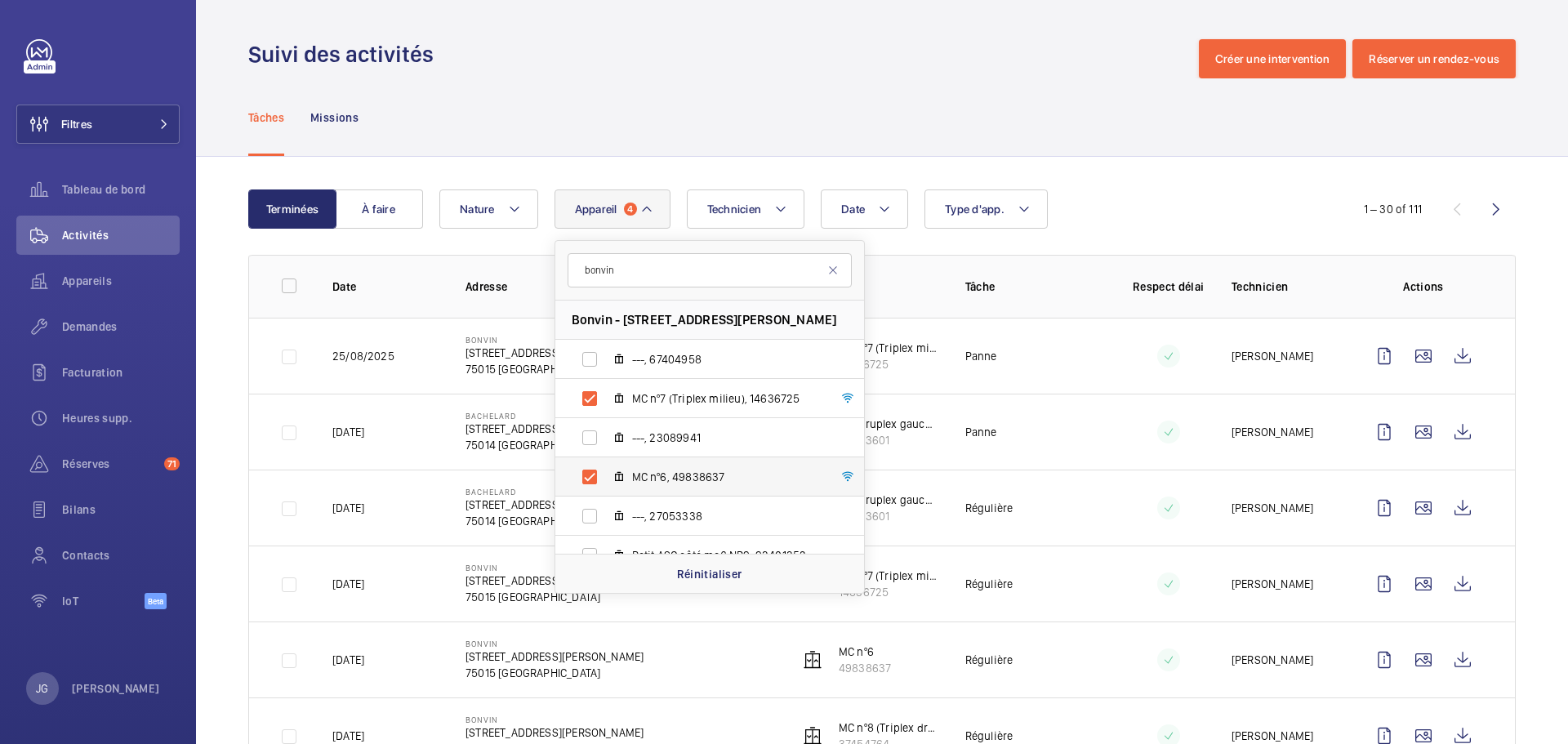
type input "bonvin"
click at [583, 478] on label "MC nº6, 49838637" at bounding box center [697, 477] width 283 height 39
click at [583, 478] on input "MC nº6, 49838637" at bounding box center [589, 476] width 32 height 32
checkbox input "false"
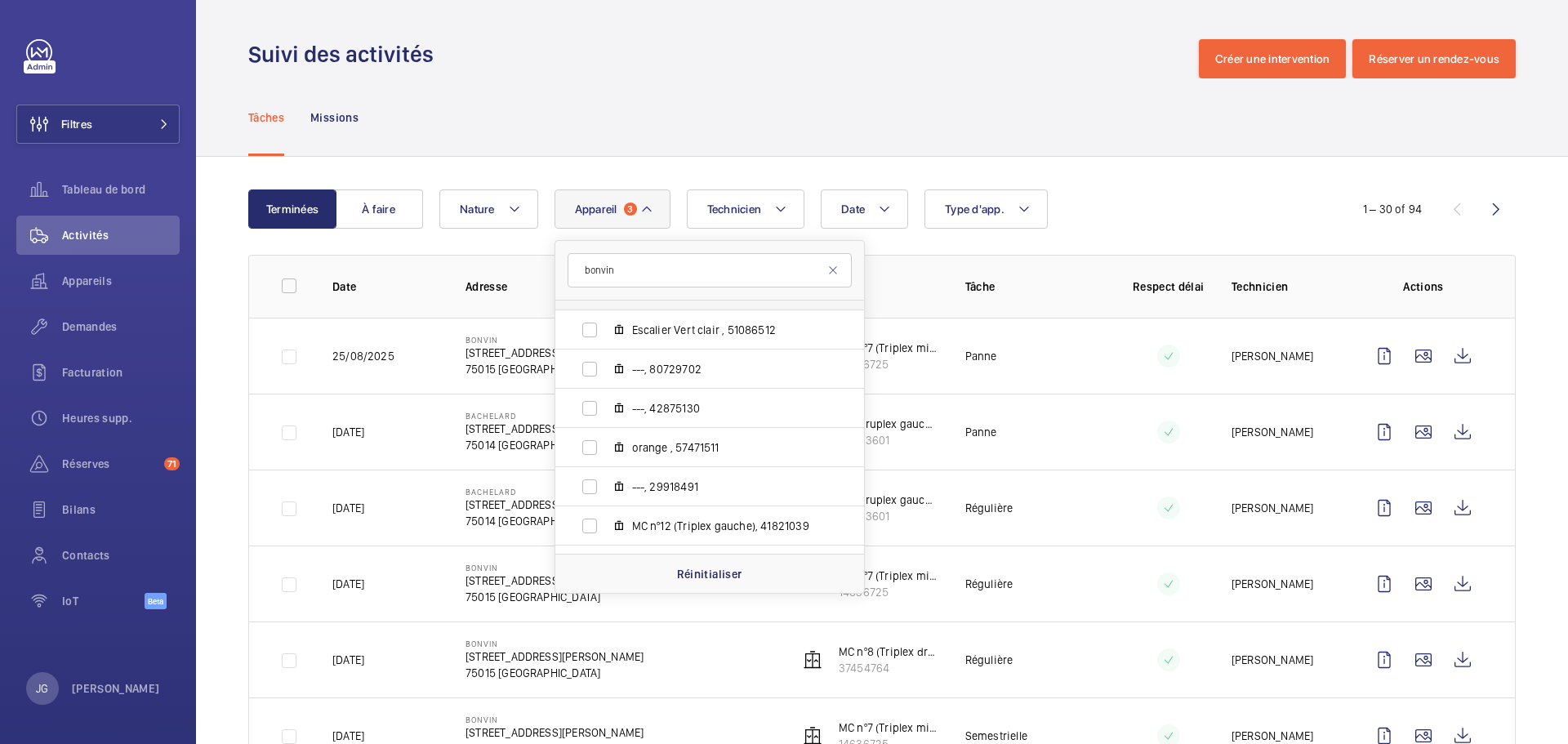
scroll to position [572, 0]
click at [590, 458] on label "MC nº8 (Triplex droit), 37454764" at bounding box center [697, 454] width 283 height 39
click at [590, 458] on input "MC nº8 (Triplex droit), 37454764" at bounding box center [589, 454] width 32 height 32
checkbox input "false"
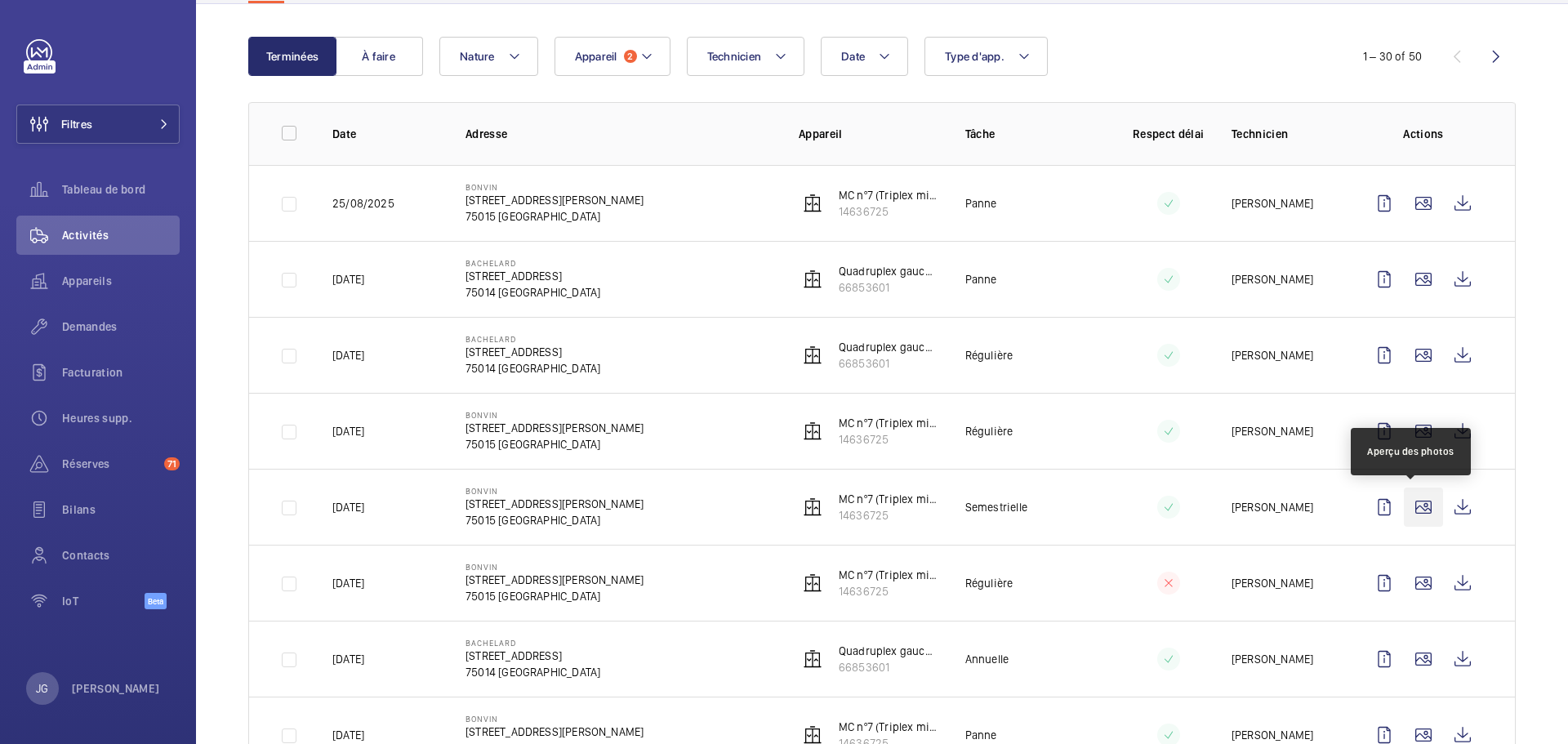
scroll to position [163, 0]
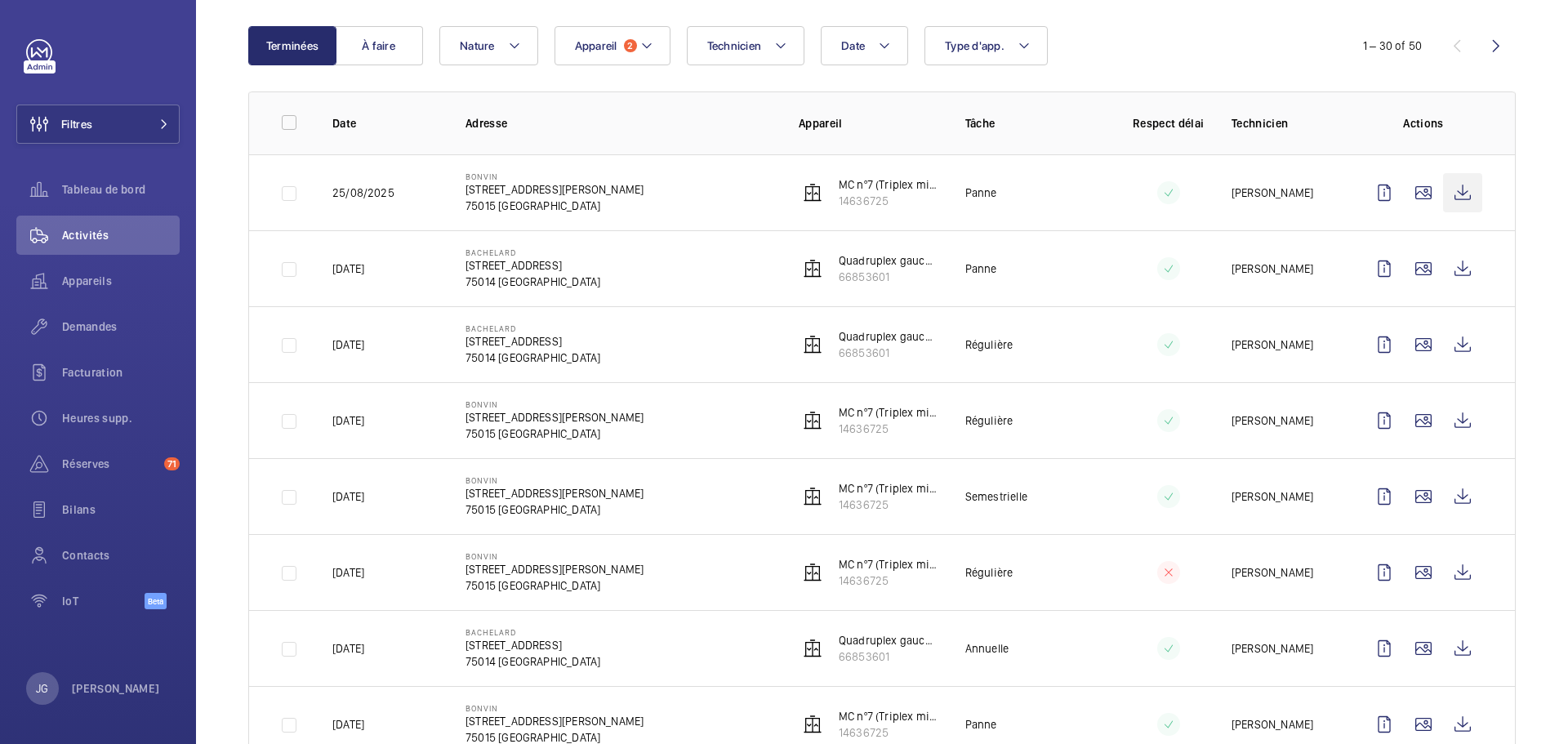
click at [1456, 199] on wm-front-icon-button at bounding box center [1462, 192] width 39 height 39
